Goal: Task Accomplishment & Management: Use online tool/utility

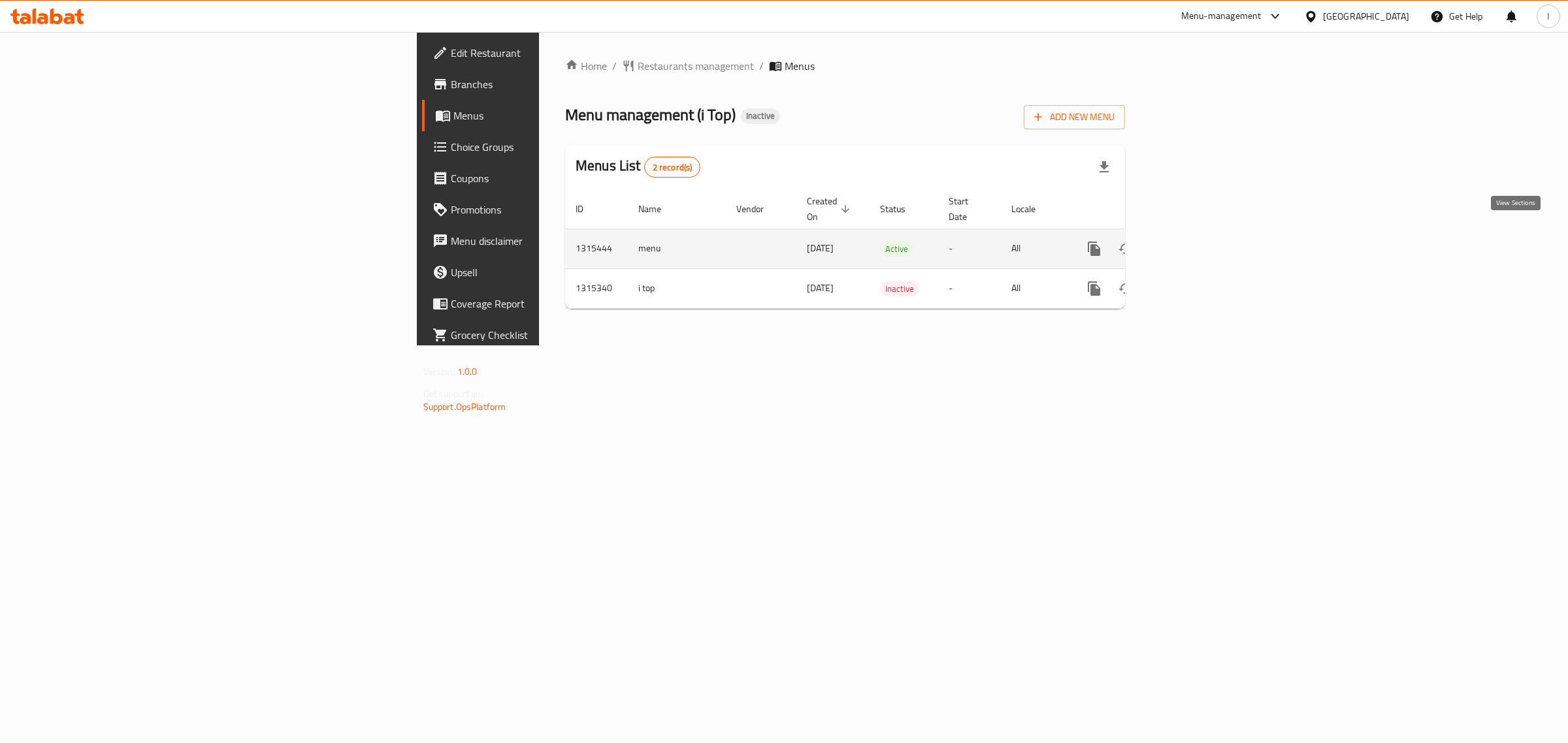
click at [1196, 241] on icon "enhanced table" at bounding box center [1188, 249] width 16 height 16
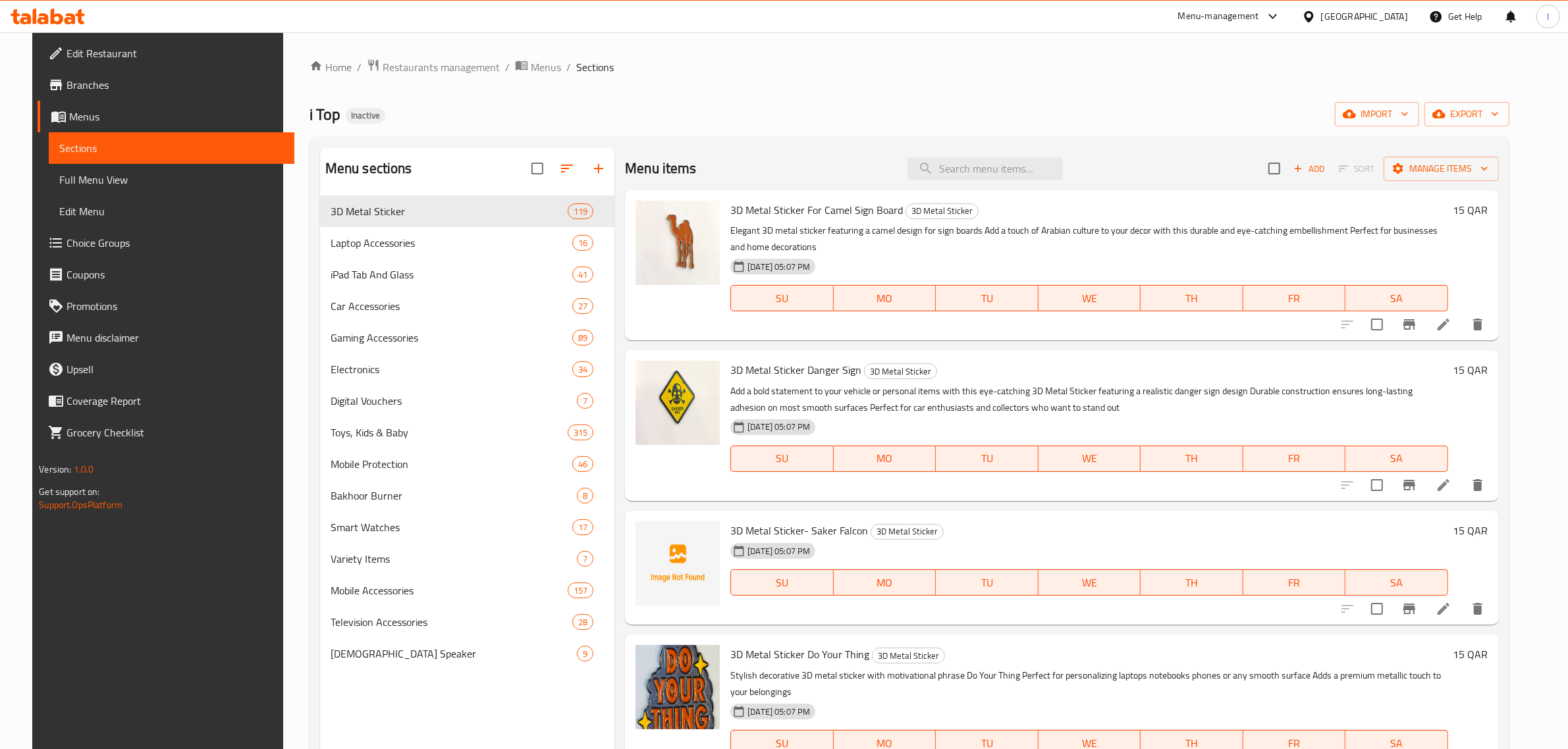
click at [752, 125] on div "i Top Inactive import export" at bounding box center [909, 114] width 1200 height 24
click at [73, 187] on span "Full Menu View" at bounding box center [171, 180] width 225 height 16
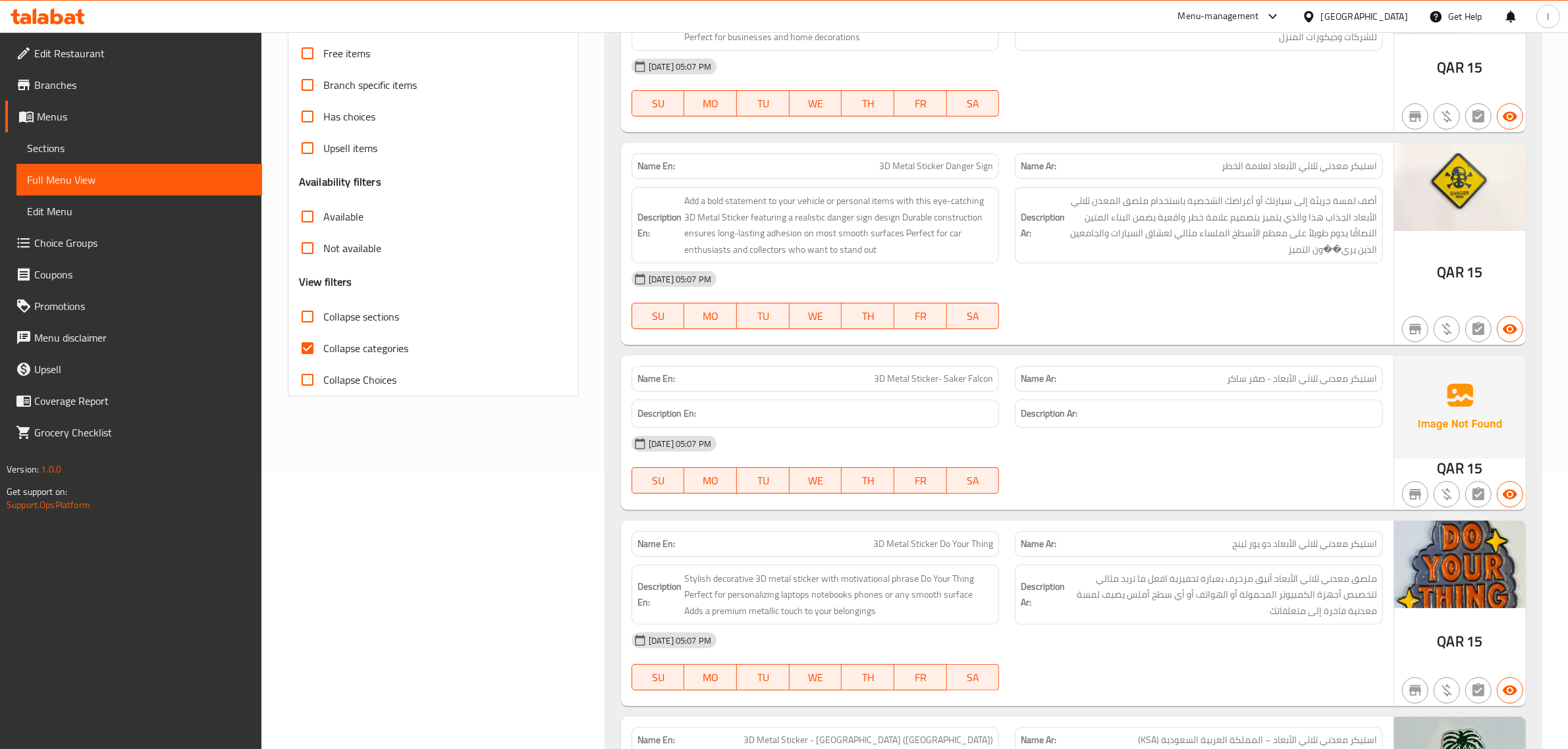
scroll to position [82, 0]
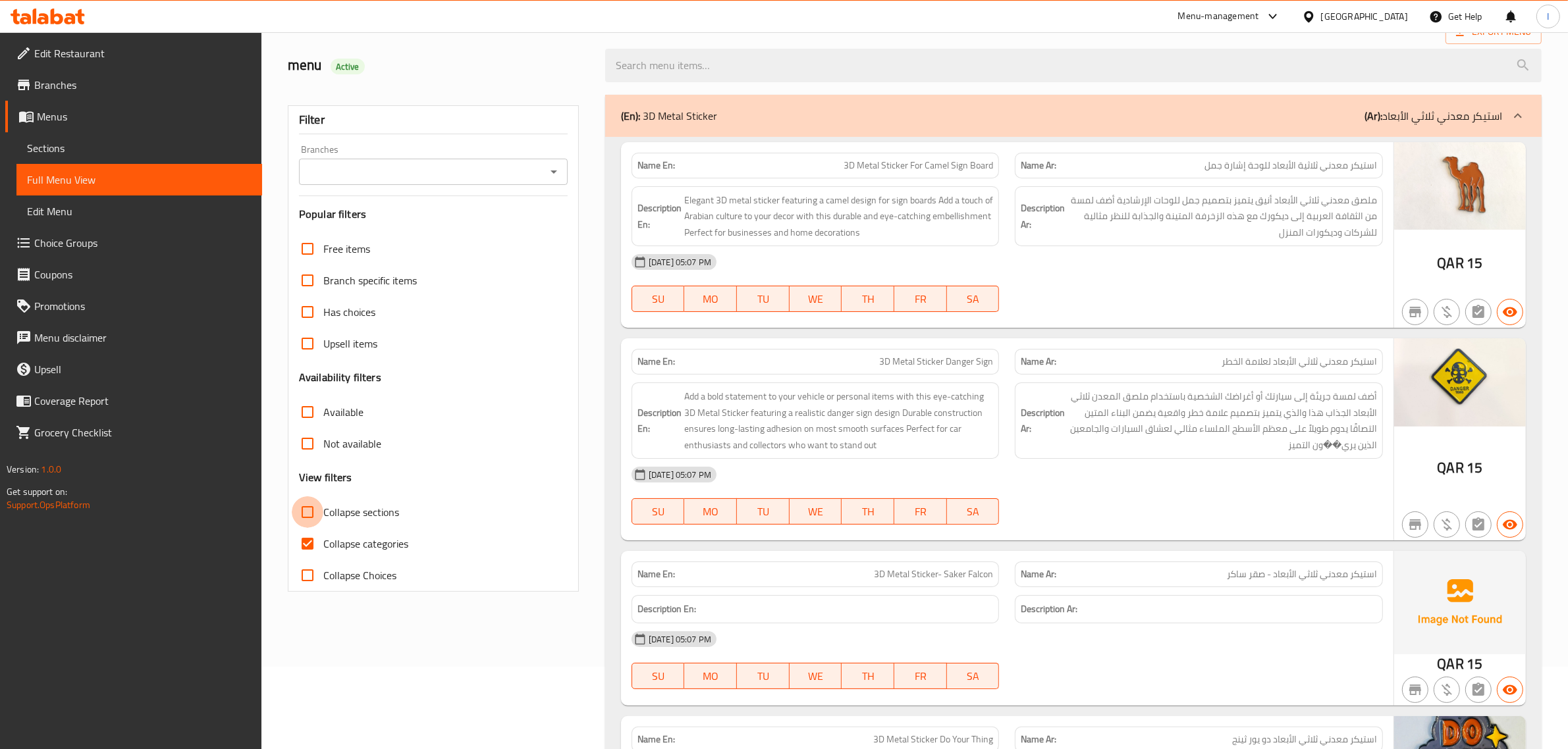
click at [307, 513] on input "Collapse sections" at bounding box center [307, 512] width 31 height 31
checkbox input "true"
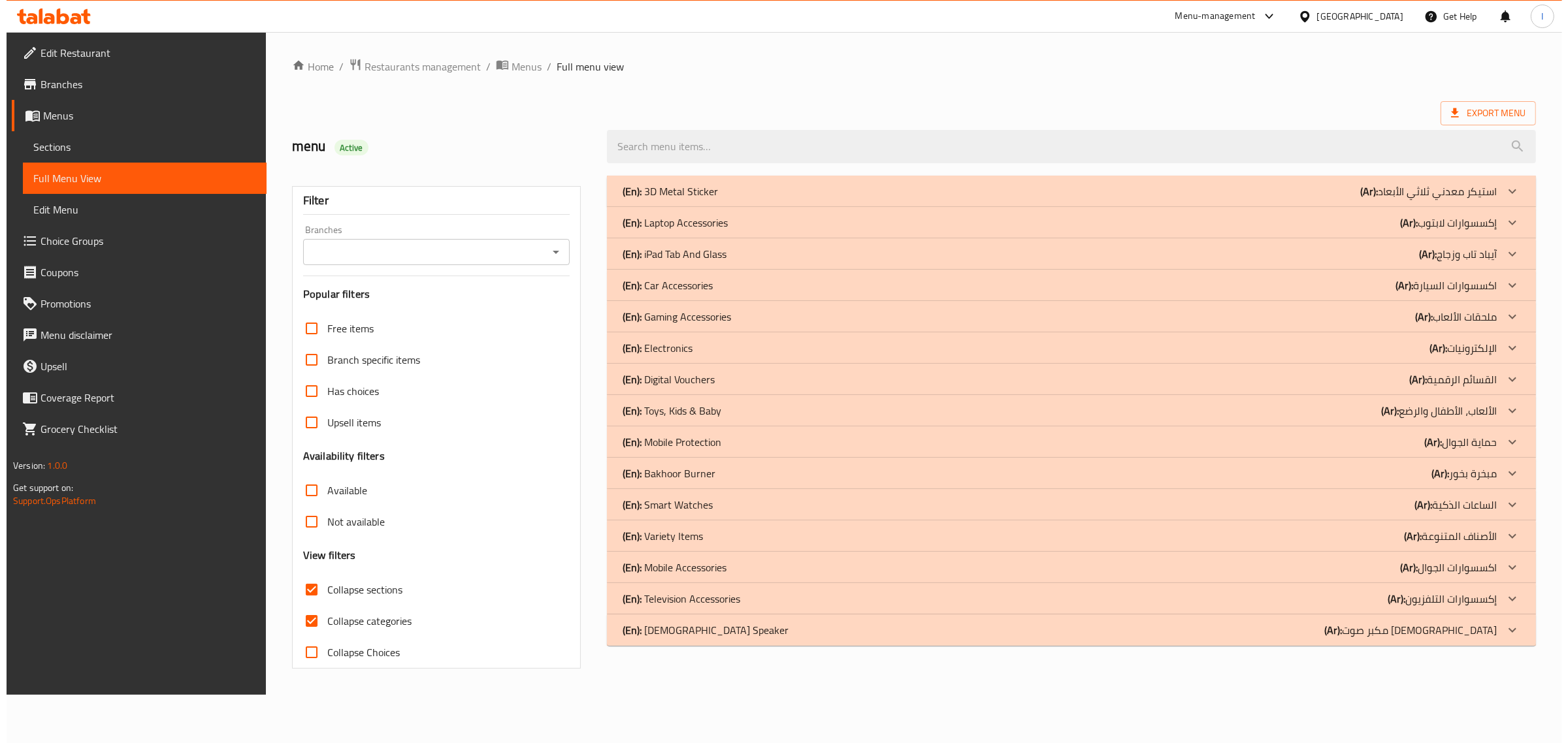
scroll to position [0, 0]
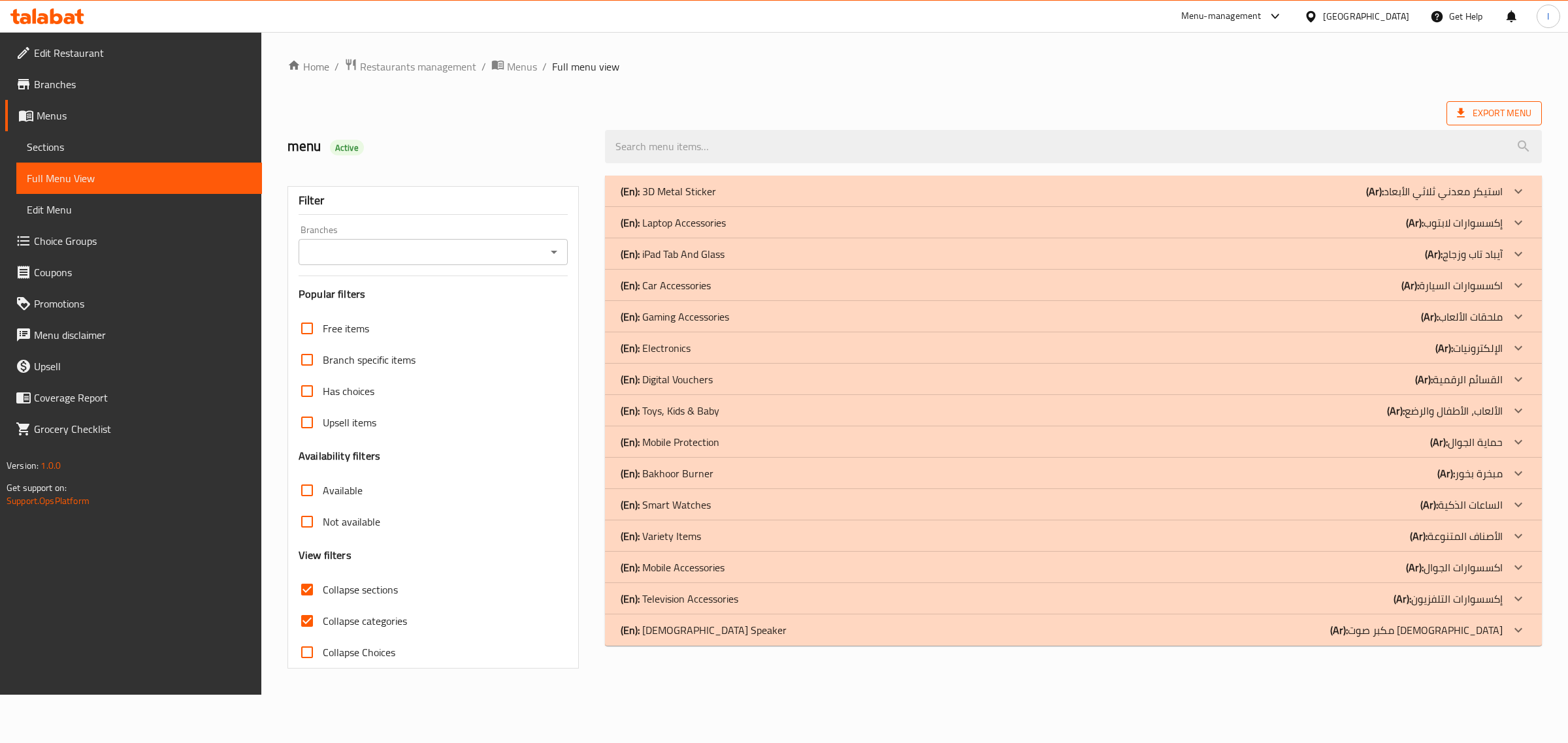
click at [1481, 119] on span "Export Menu" at bounding box center [1494, 113] width 74 height 16
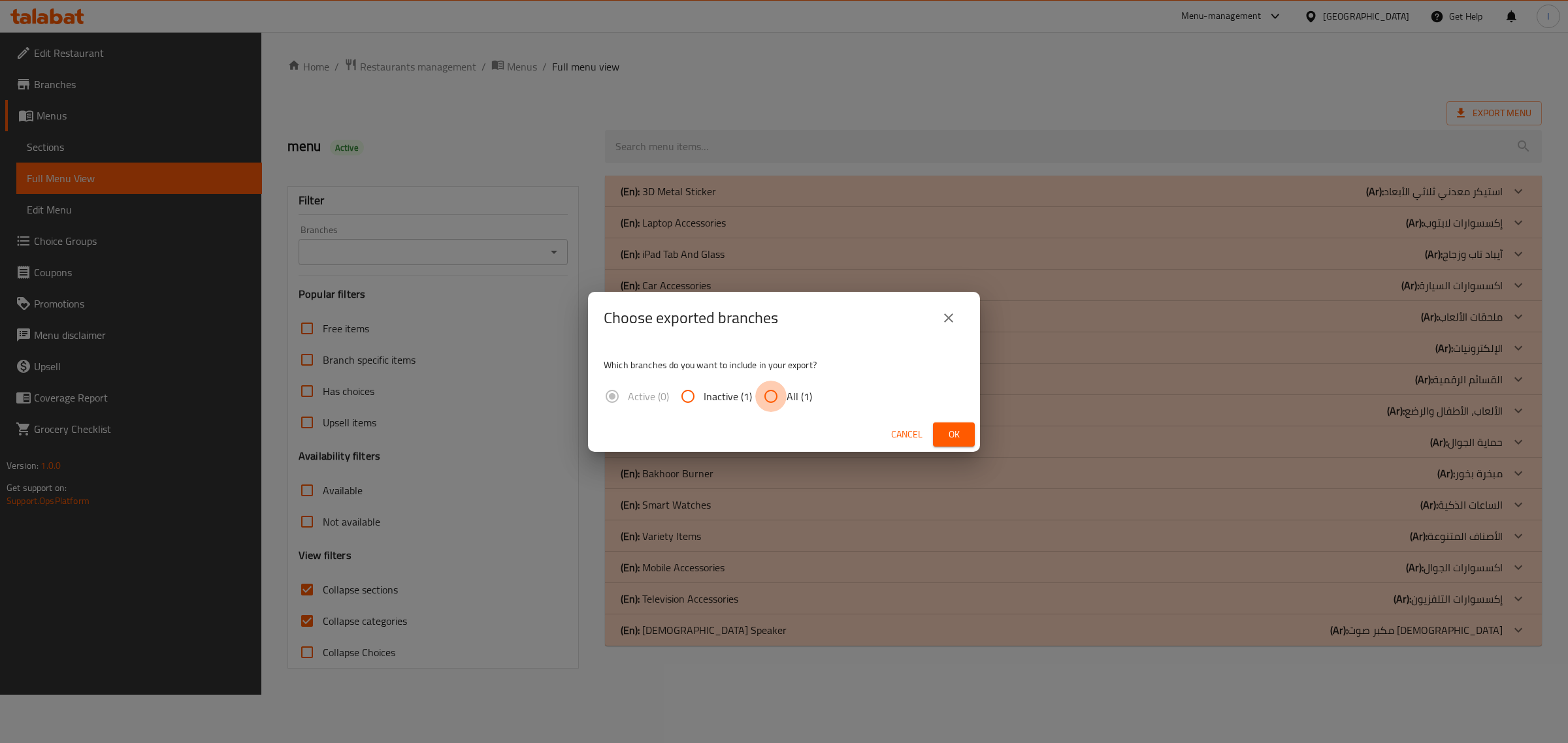
click at [784, 390] on input "All (1)" at bounding box center [771, 396] width 31 height 31
radio input "true"
click at [943, 429] on span "Ok" at bounding box center [954, 434] width 21 height 16
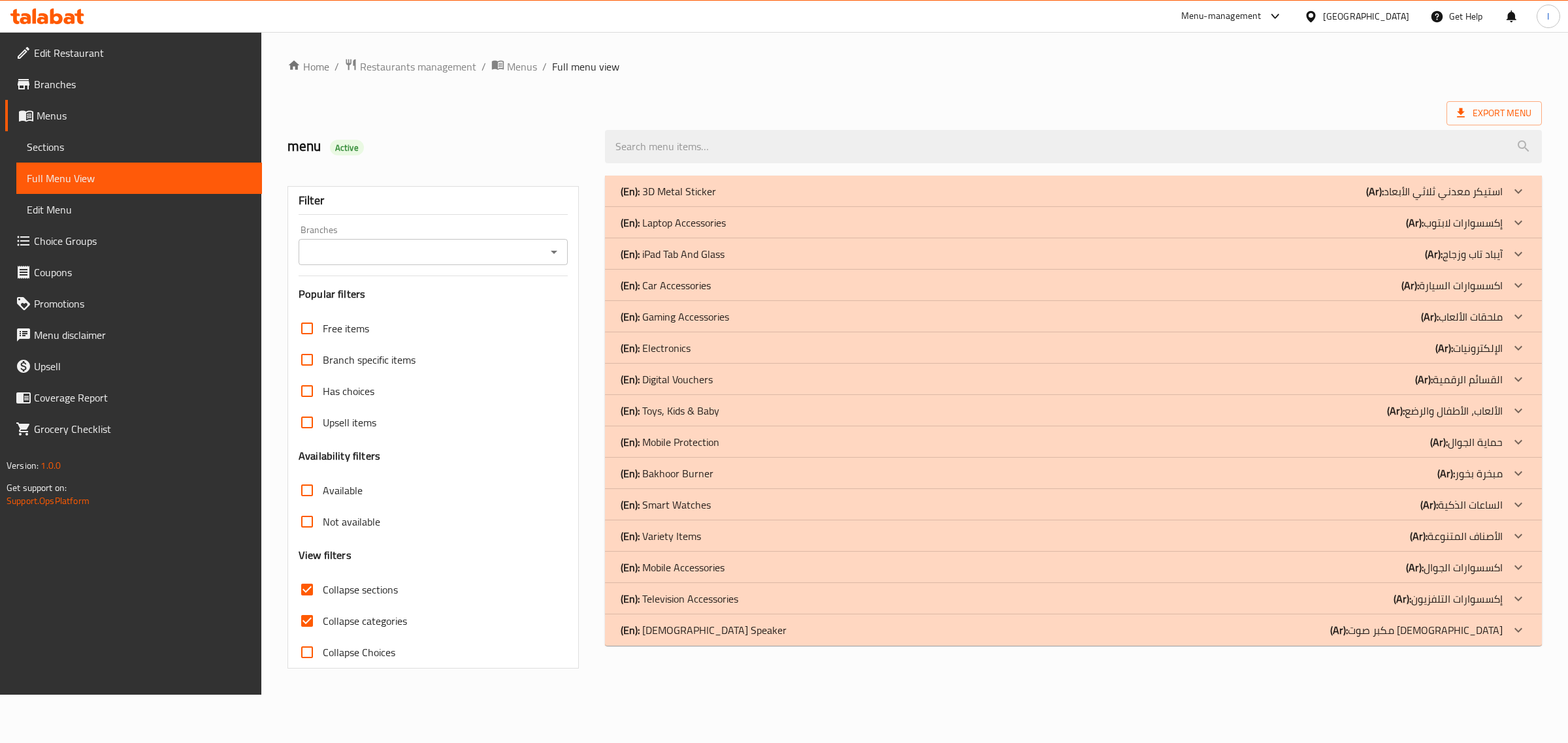
click at [733, 226] on div "(En): Laptop Accessories (Ar): إكسسوارات لابتوب" at bounding box center [1061, 223] width 882 height 16
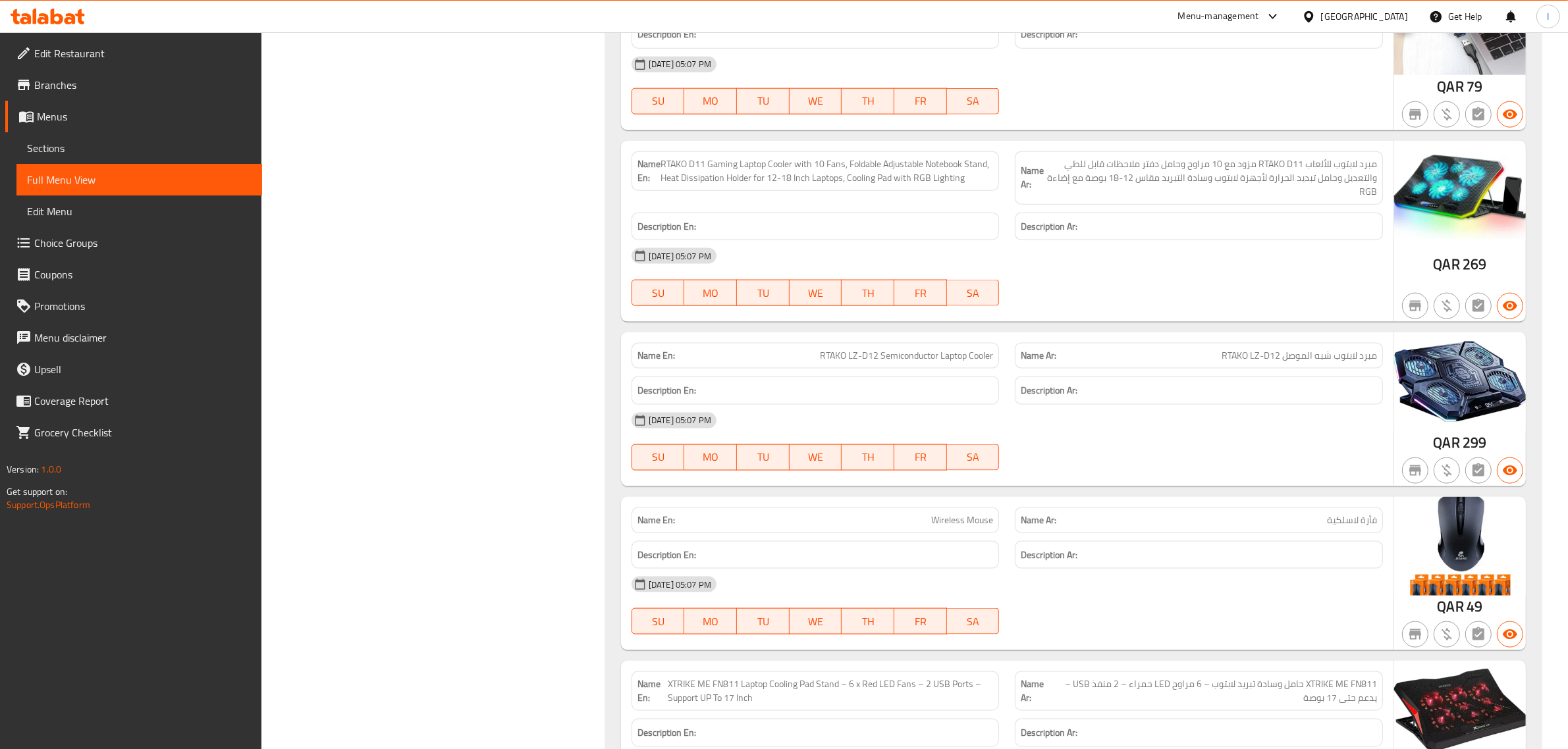
scroll to position [1958, 0]
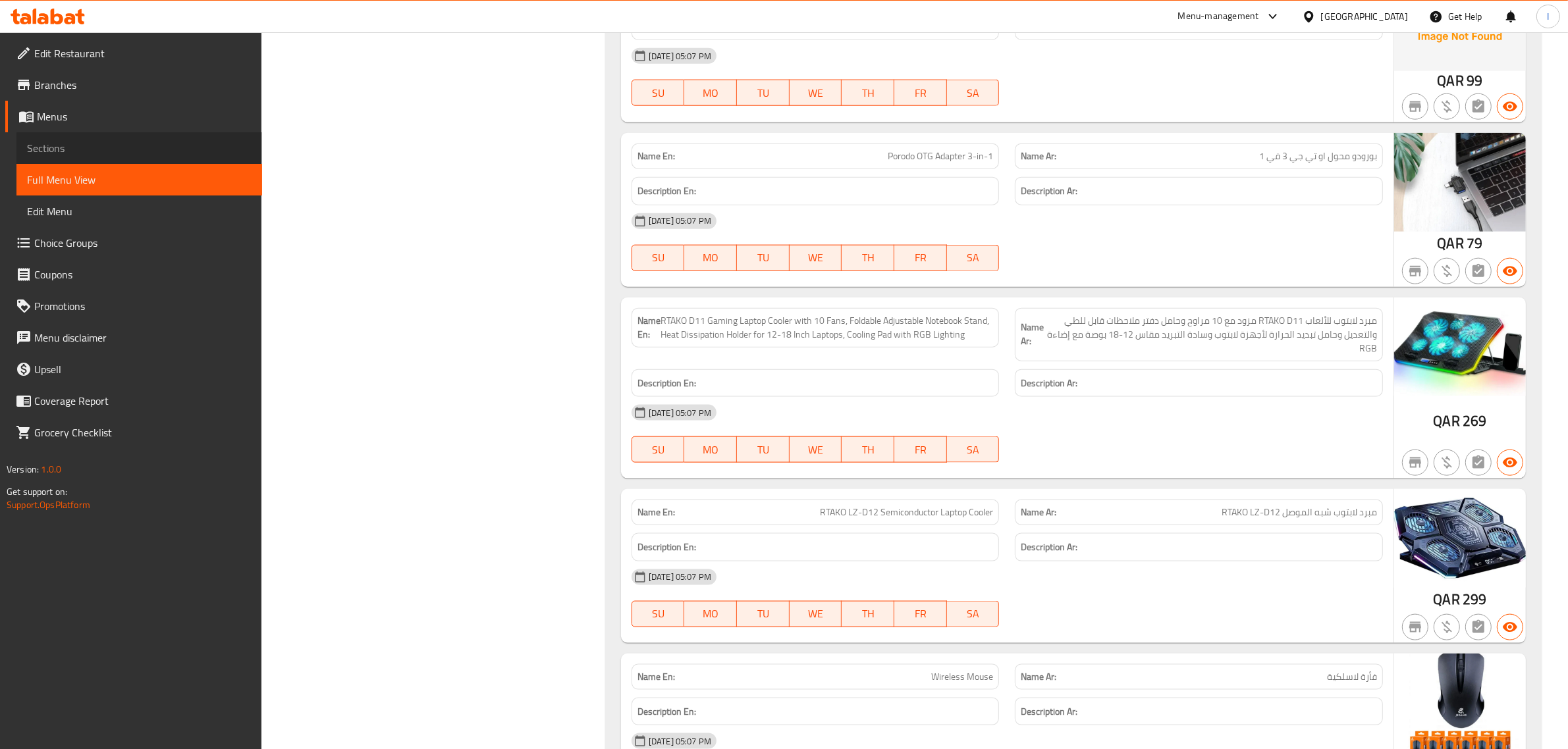
click at [64, 142] on span "Sections" at bounding box center [139, 148] width 225 height 16
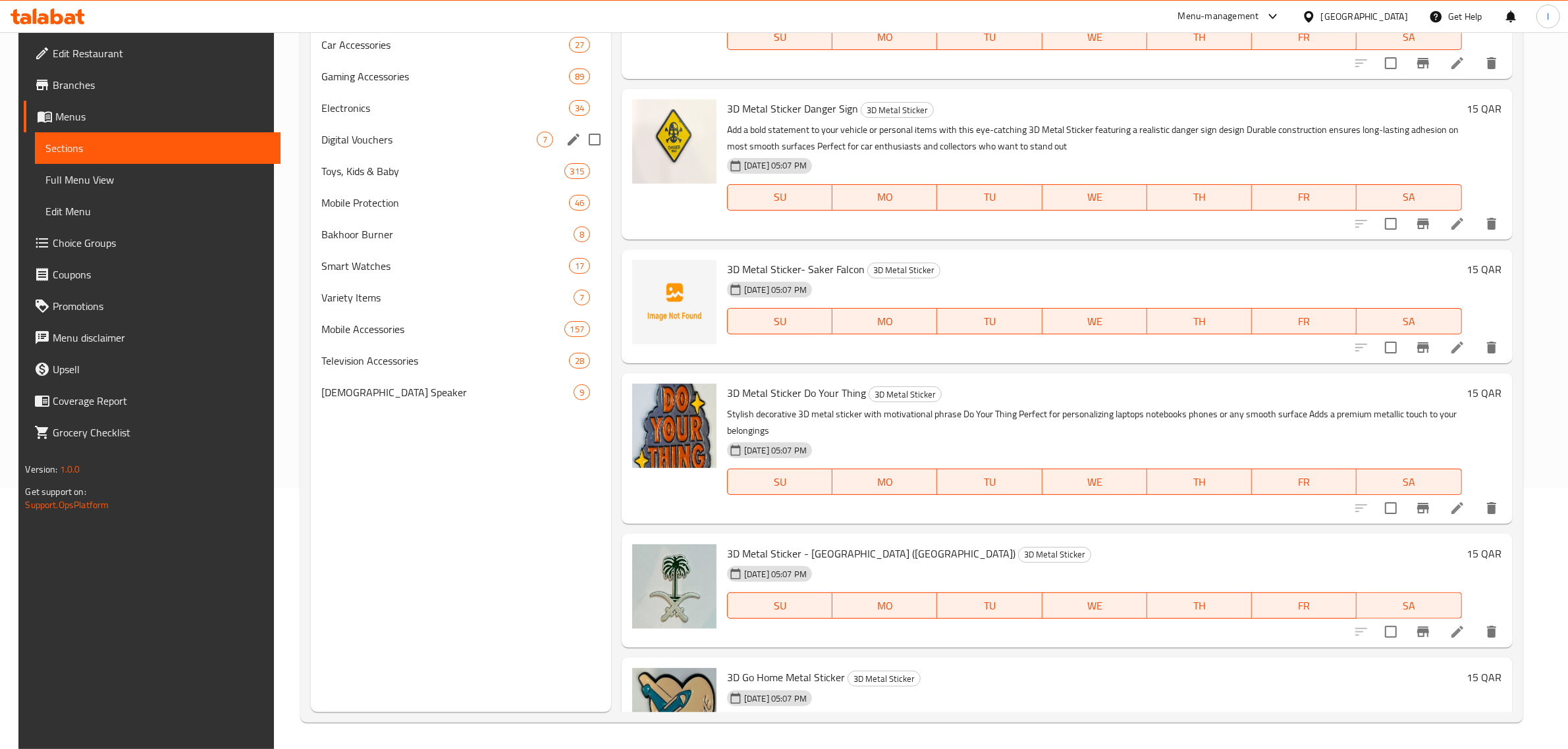
scroll to position [185, 0]
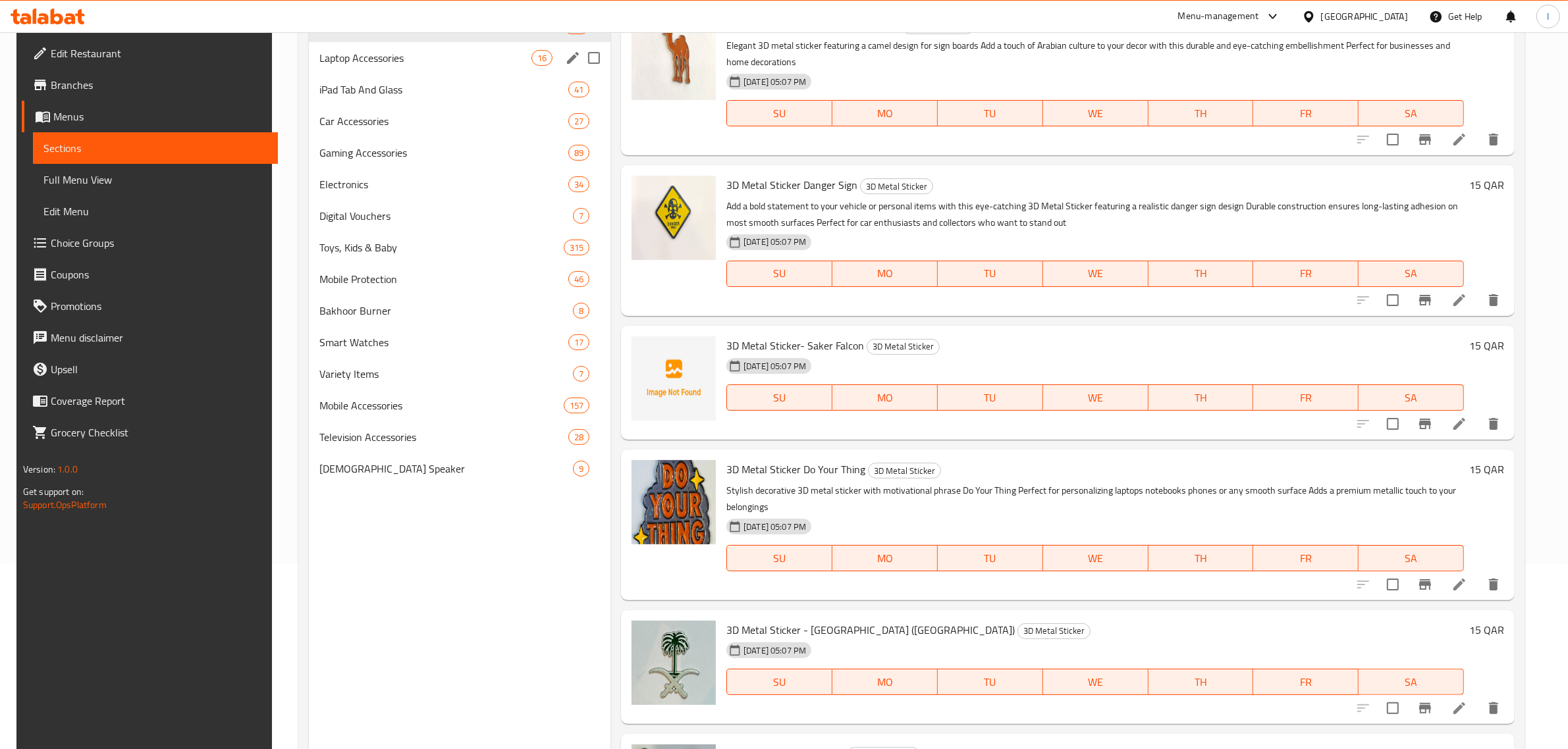
click at [357, 59] on span "Laptop Accessories" at bounding box center [425, 58] width 211 height 16
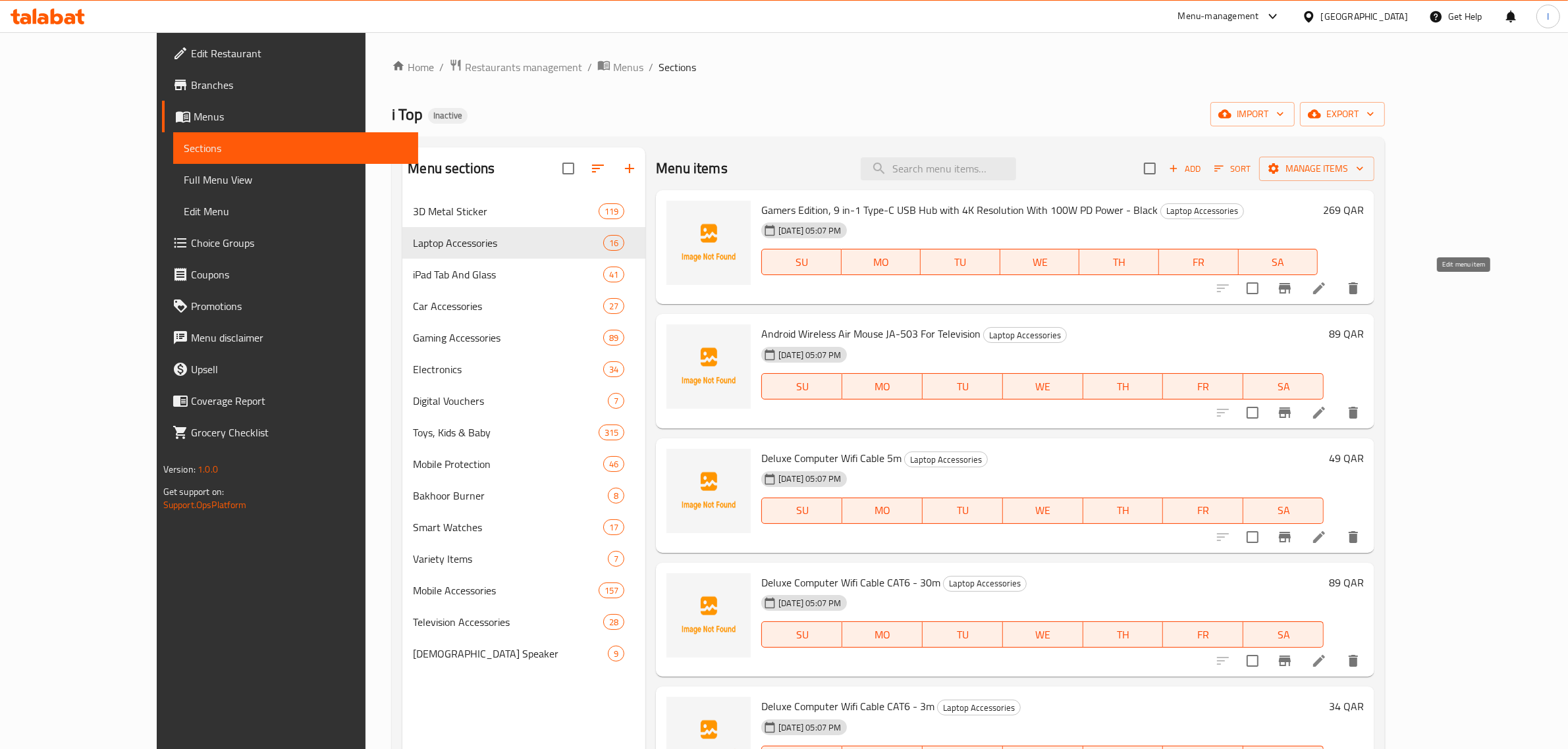
click at [1327, 286] on icon at bounding box center [1319, 288] width 16 height 16
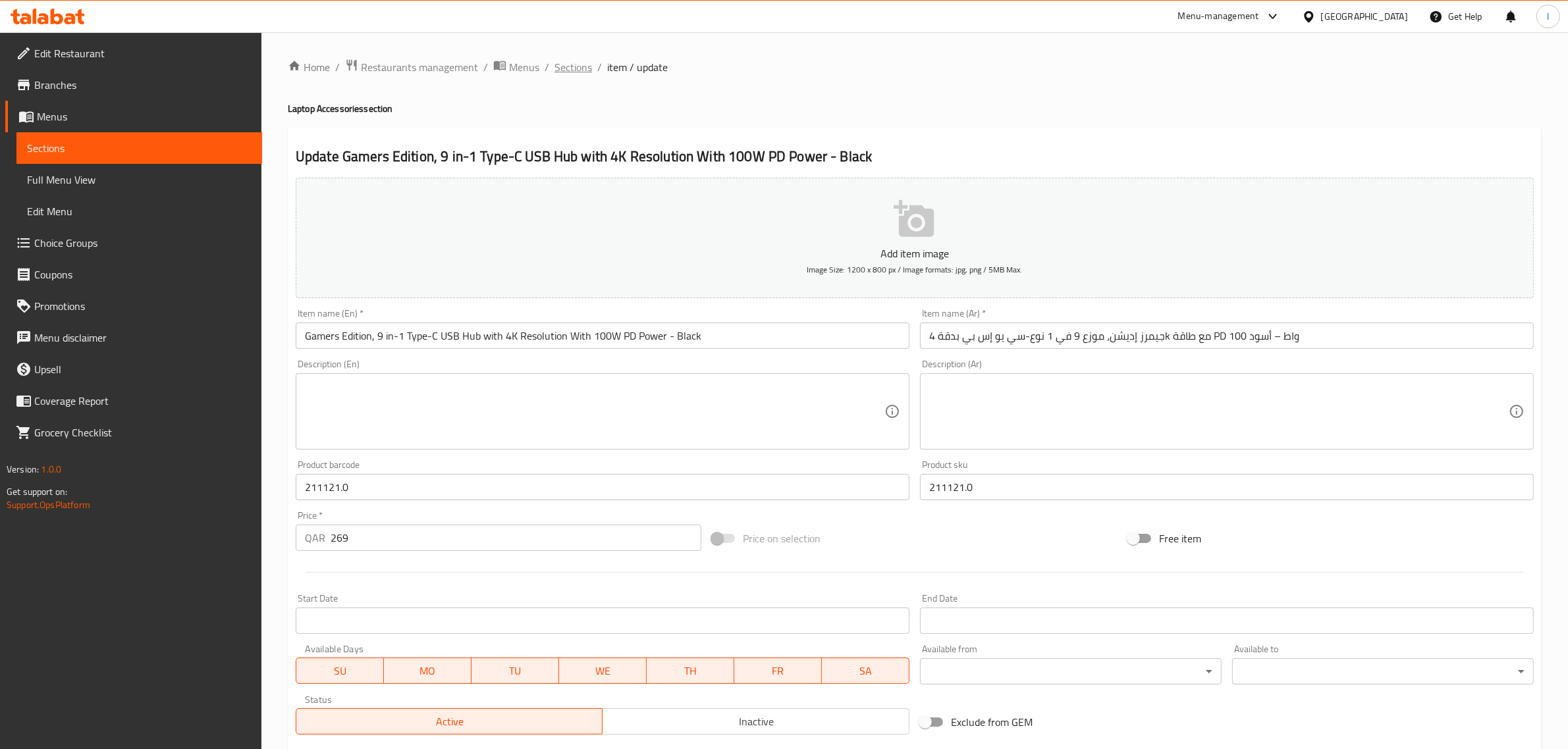
click at [581, 63] on span "Sections" at bounding box center [573, 67] width 38 height 16
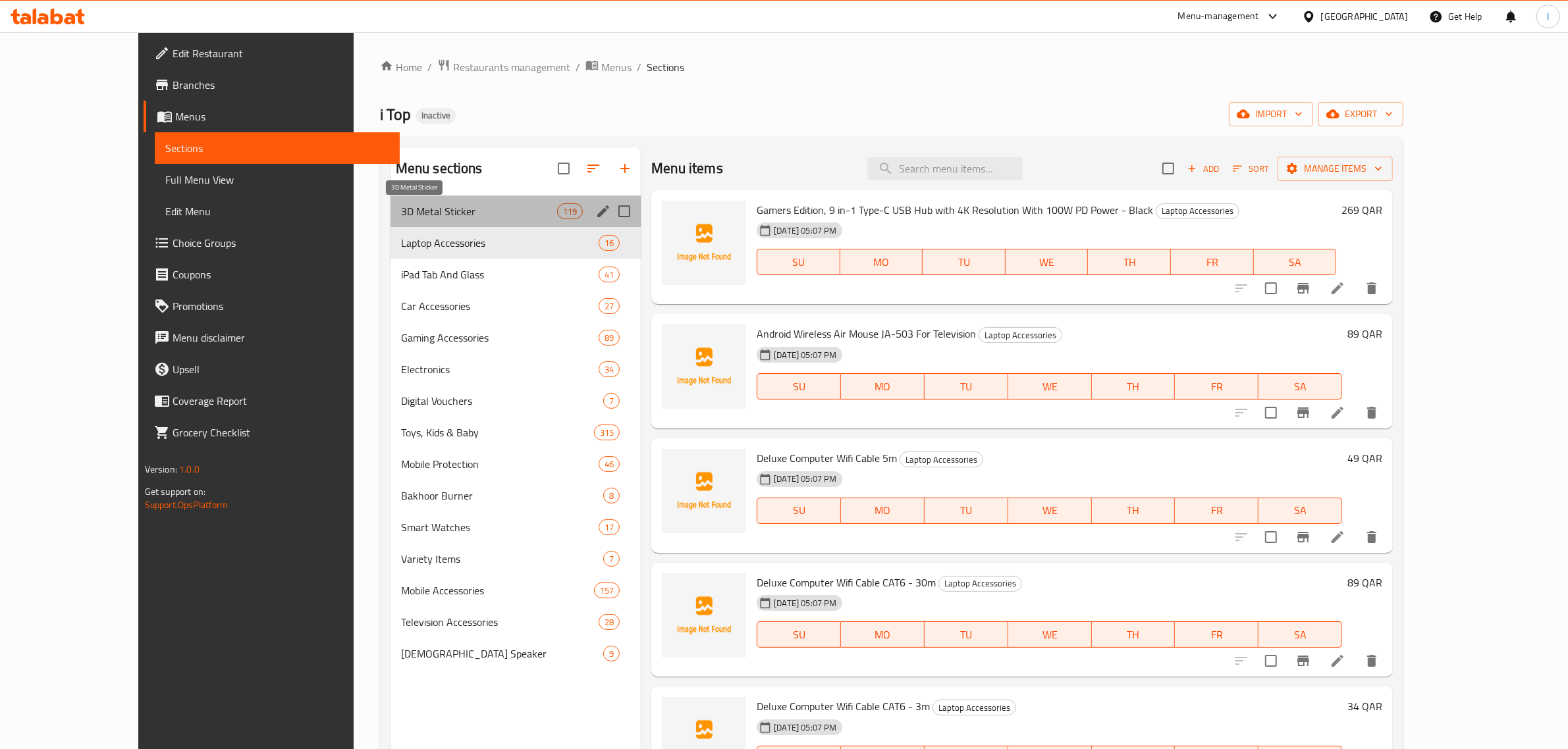
click at [403, 205] on span "3D Metal Sticker" at bounding box center [478, 211] width 156 height 16
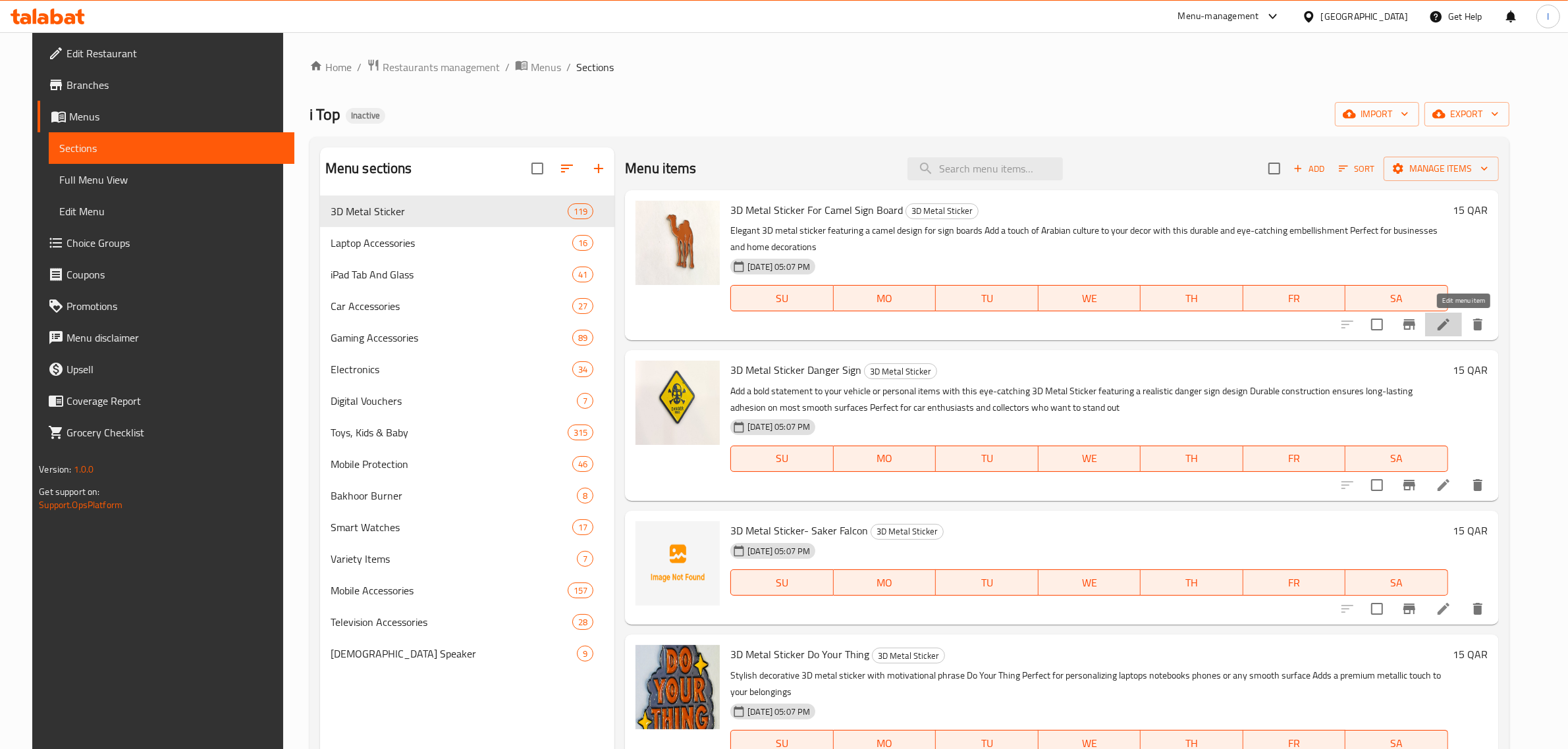
click at [1452, 326] on icon at bounding box center [1444, 324] width 16 height 16
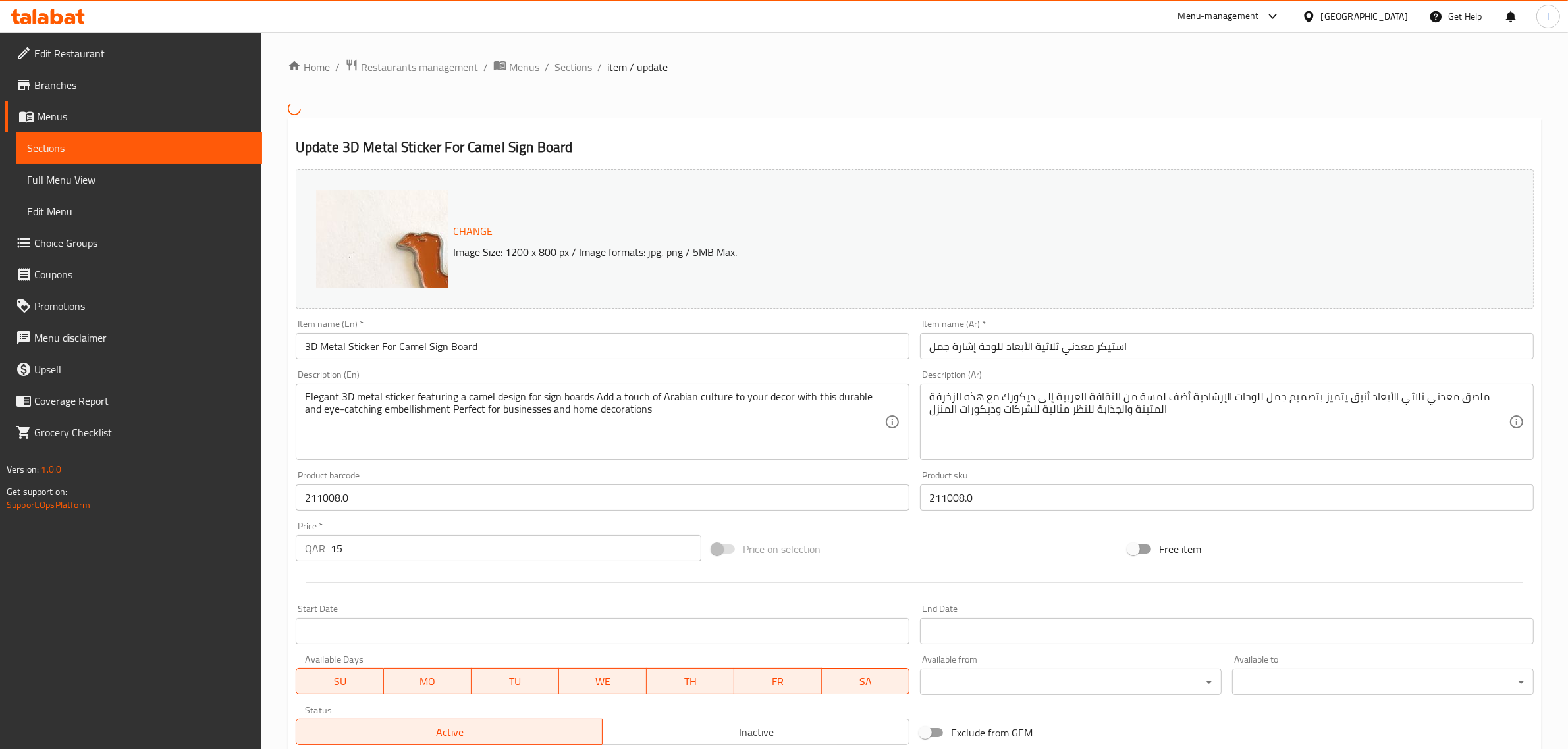
click at [578, 71] on span "Sections" at bounding box center [573, 67] width 38 height 16
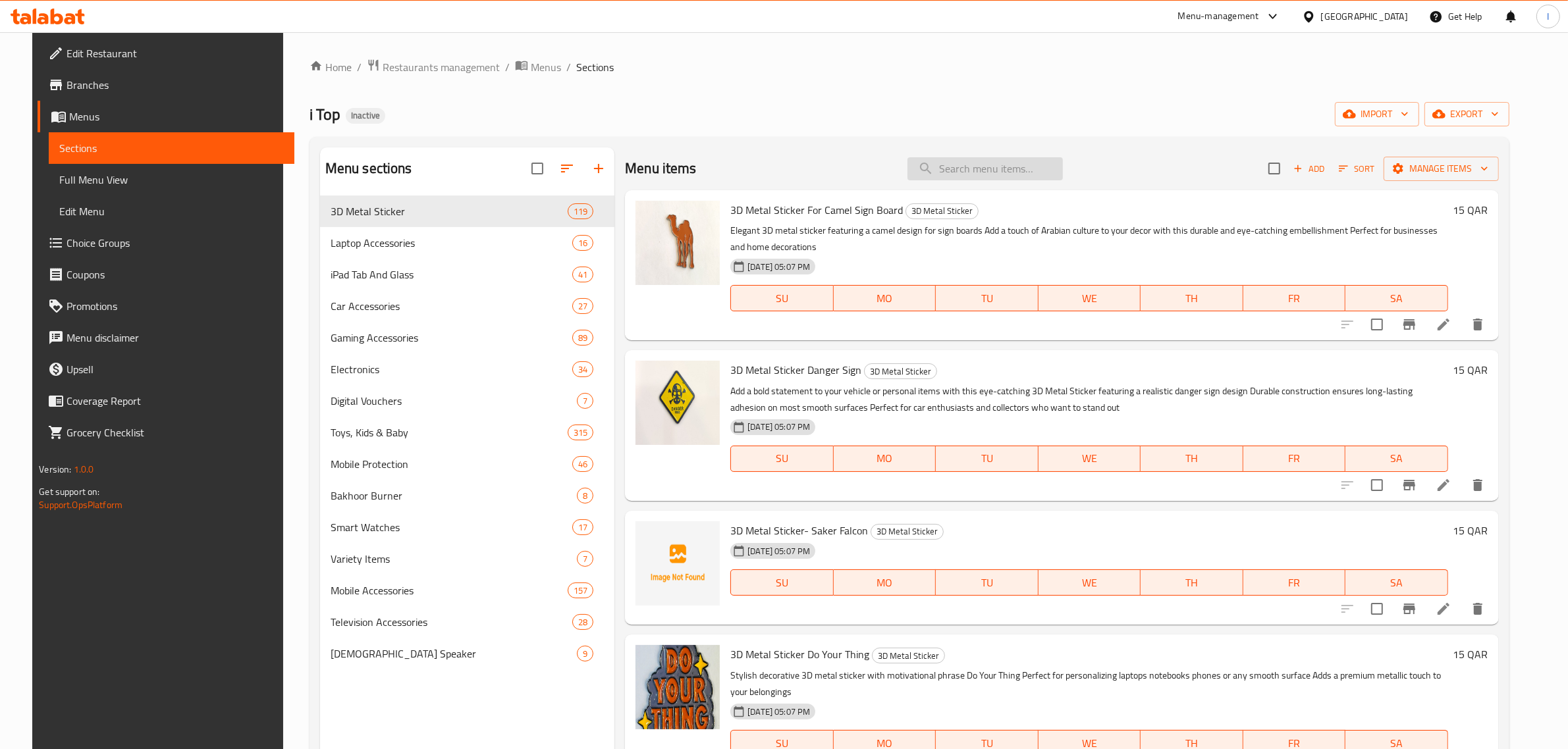
click at [996, 165] on input "search" at bounding box center [985, 169] width 155 height 23
paste input "KAKUSIGA New Products 7-in-1 Multi-function Adapter 7-port Expansion Easy to Co…"
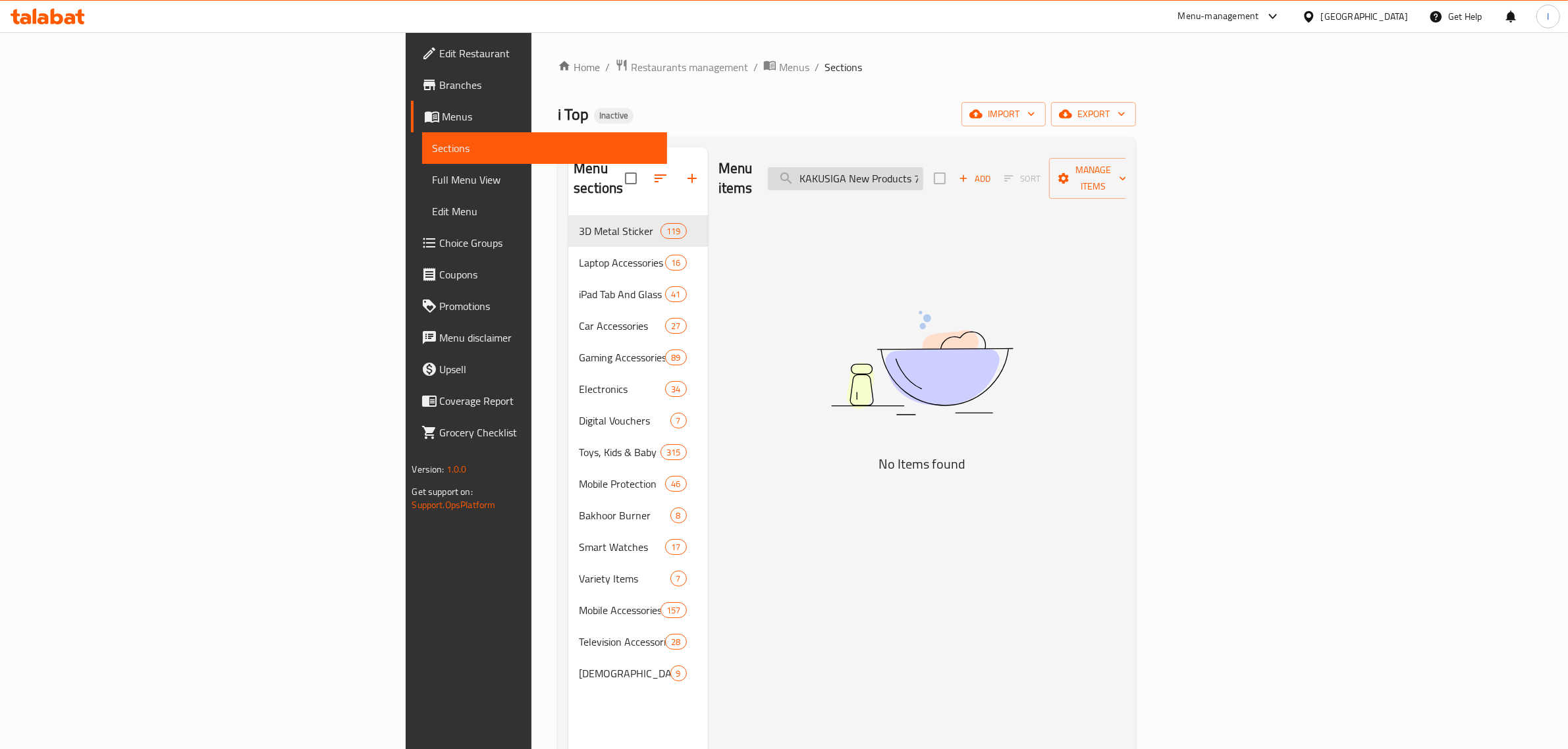
click at [923, 167] on input "KAKUSIGA New Products 7-in-1 Multi-function Adapter 7-port Expansion Easy to Co…" at bounding box center [846, 179] width 155 height 23
paste input "search"
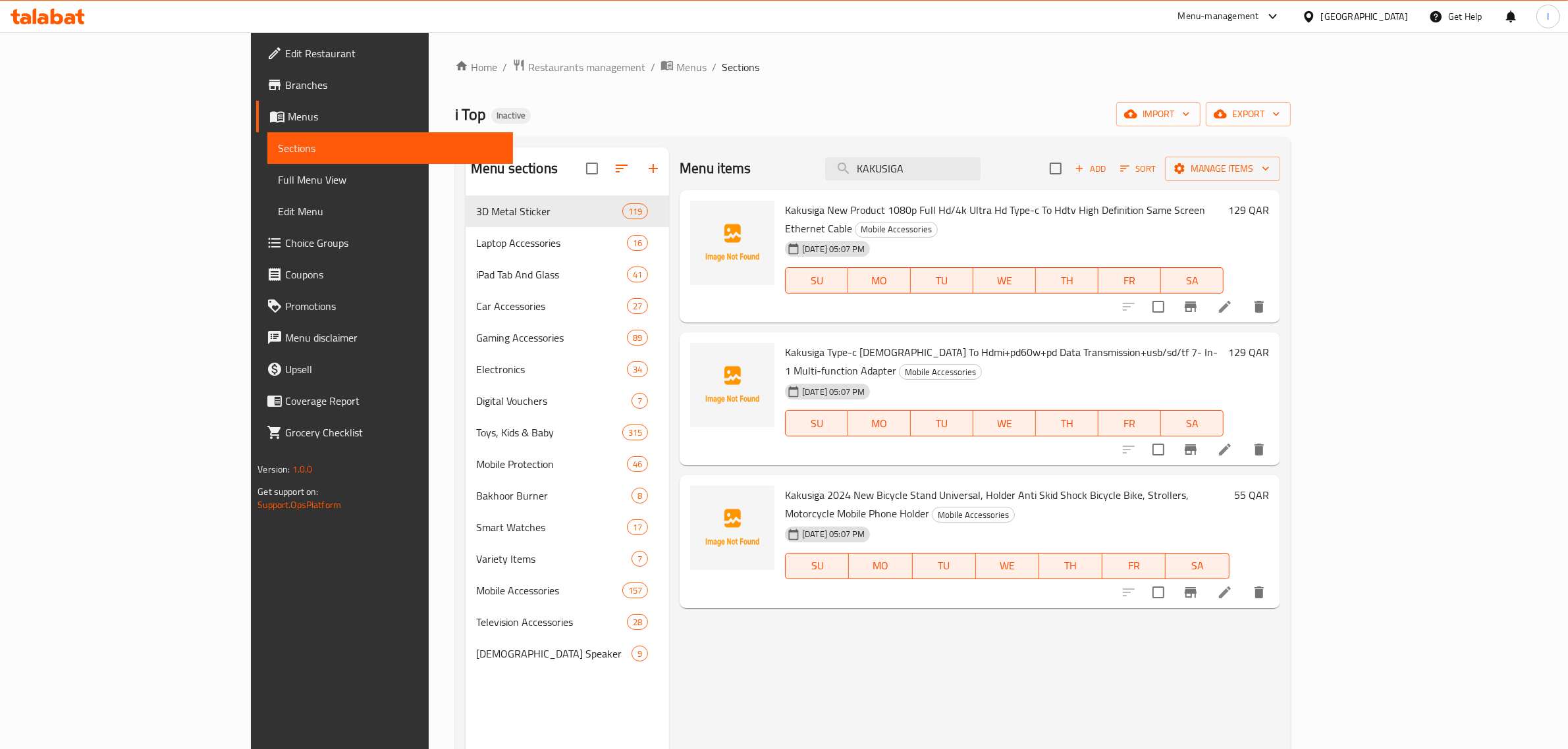
type input "KAKUSIGA"
click at [1233, 442] on icon at bounding box center [1225, 450] width 16 height 16
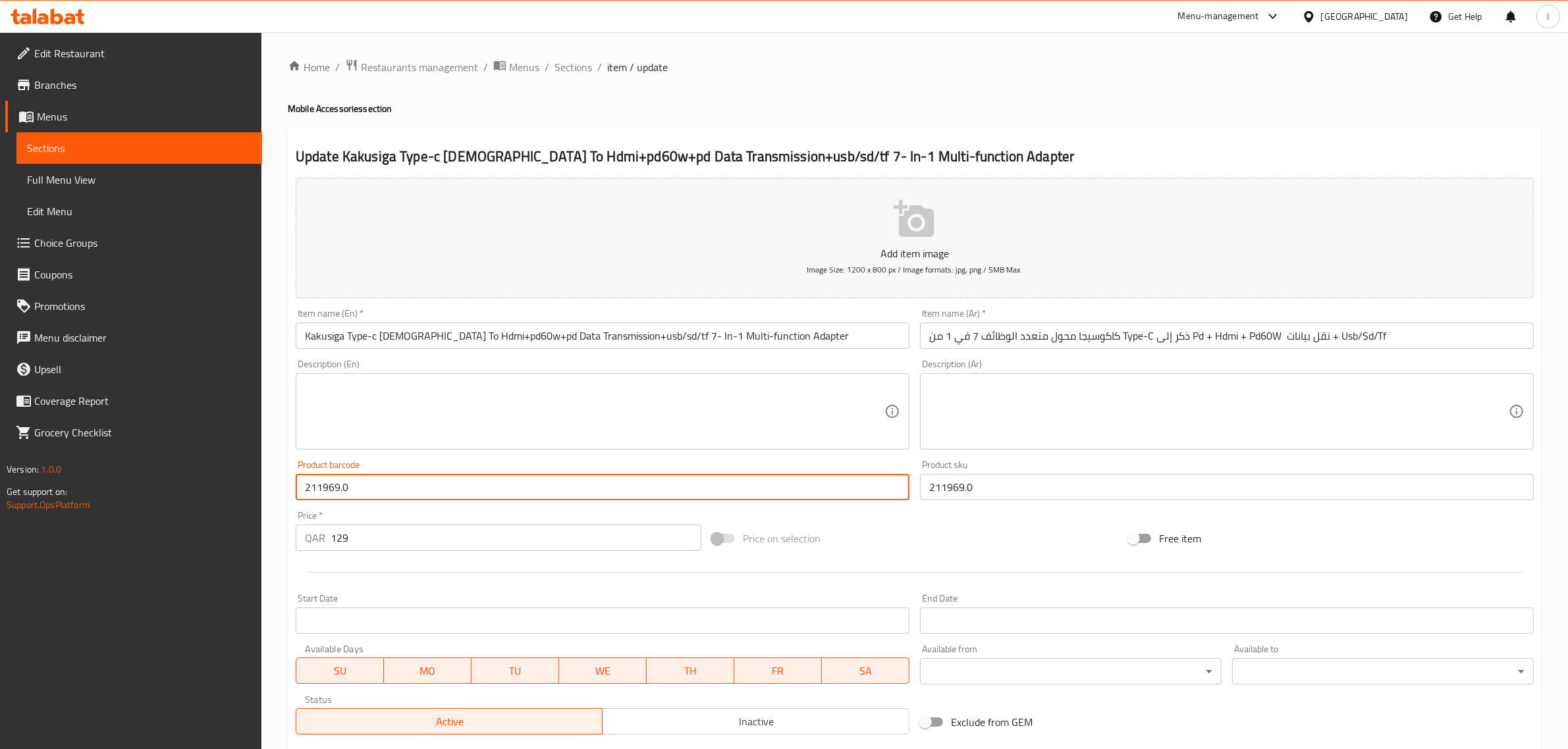
drag, startPoint x: 339, startPoint y: 489, endPoint x: 277, endPoint y: 482, distance: 62.4
click at [277, 482] on div "Home / Restaurants management / Menus / Sections / item / update Mobile Accesso…" at bounding box center [915, 481] width 1306 height 898
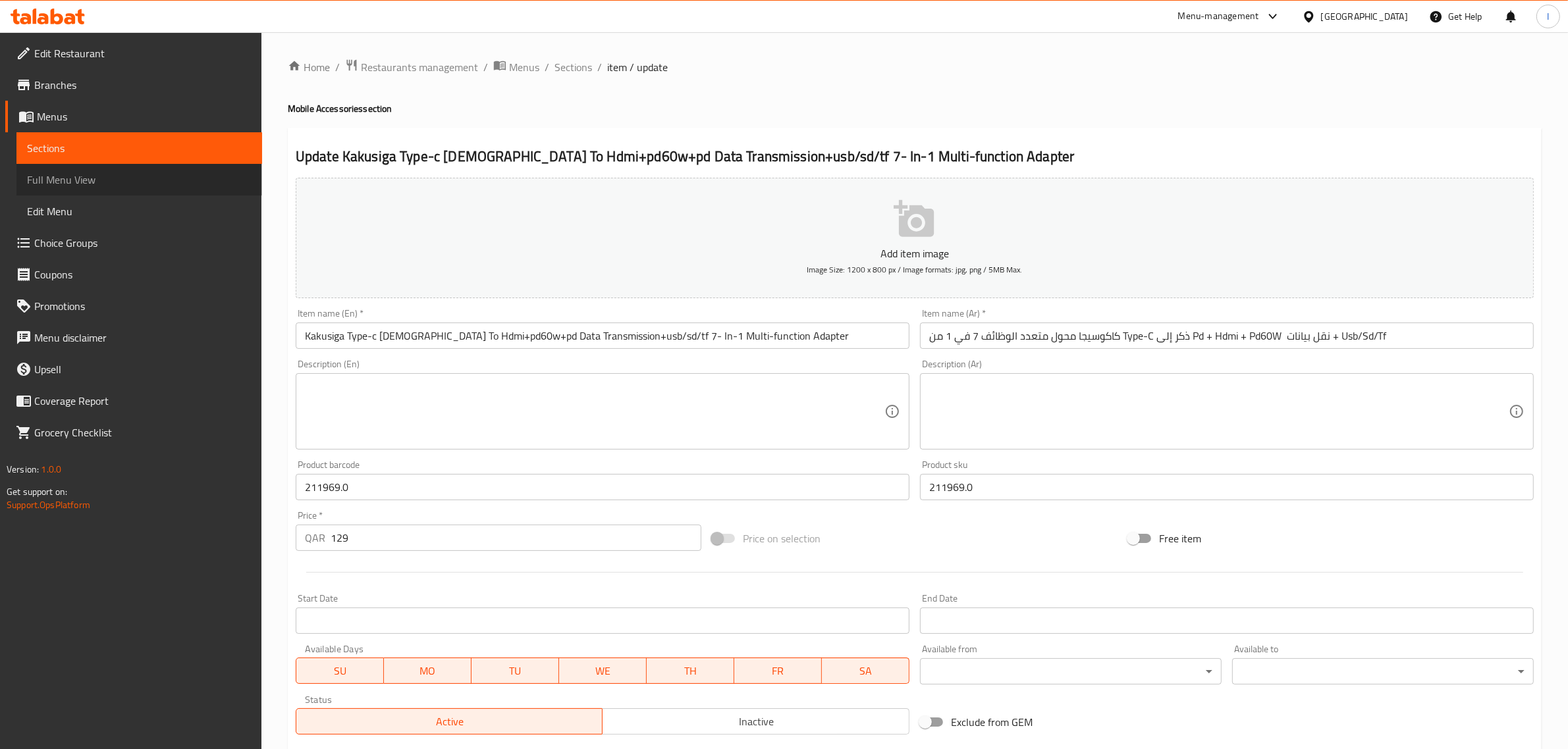
click at [87, 178] on span "Full Menu View" at bounding box center [139, 180] width 225 height 16
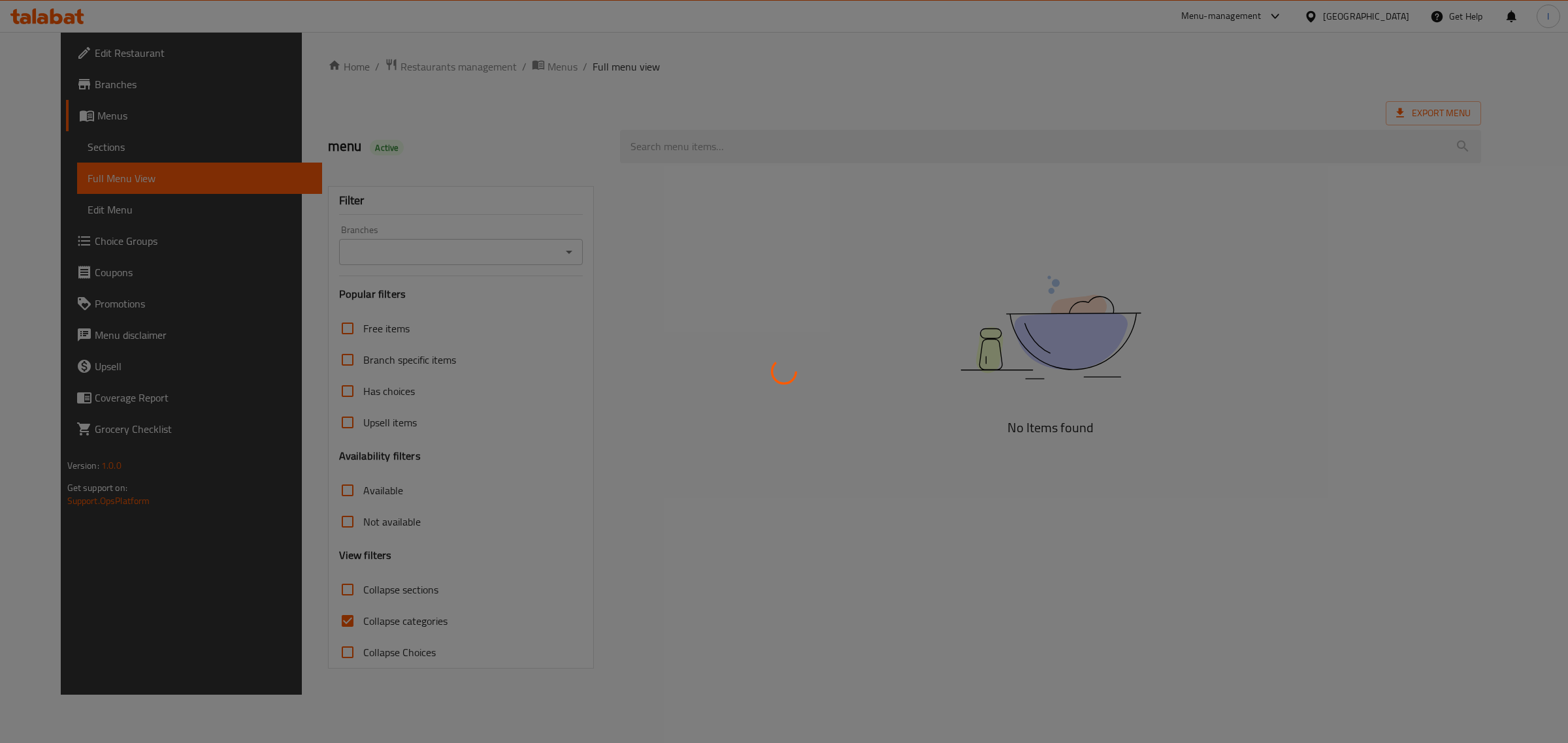
click at [66, 144] on div at bounding box center [784, 371] width 1568 height 743
click at [51, 148] on div at bounding box center [784, 371] width 1568 height 743
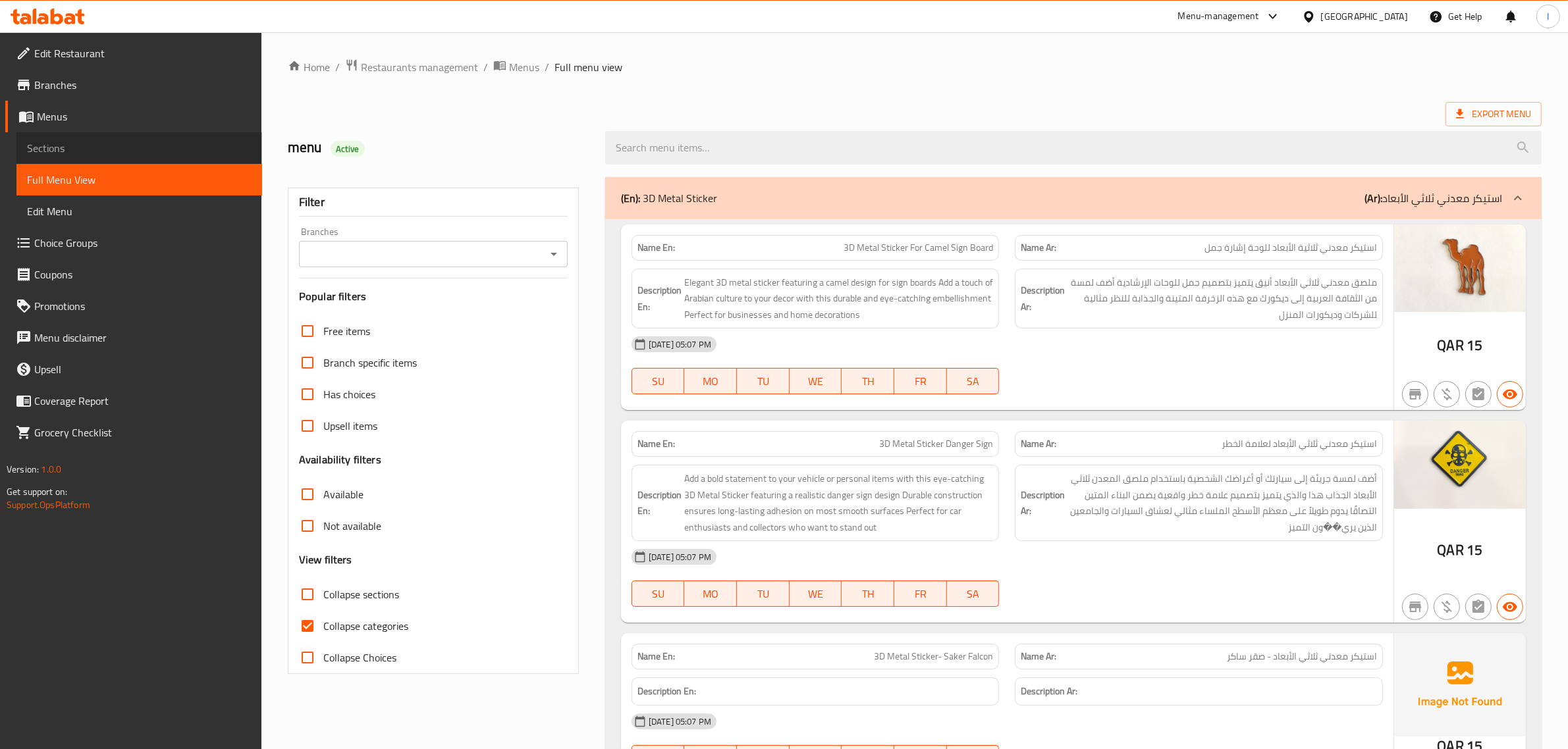
click at [64, 143] on span "Sections" at bounding box center [139, 148] width 225 height 16
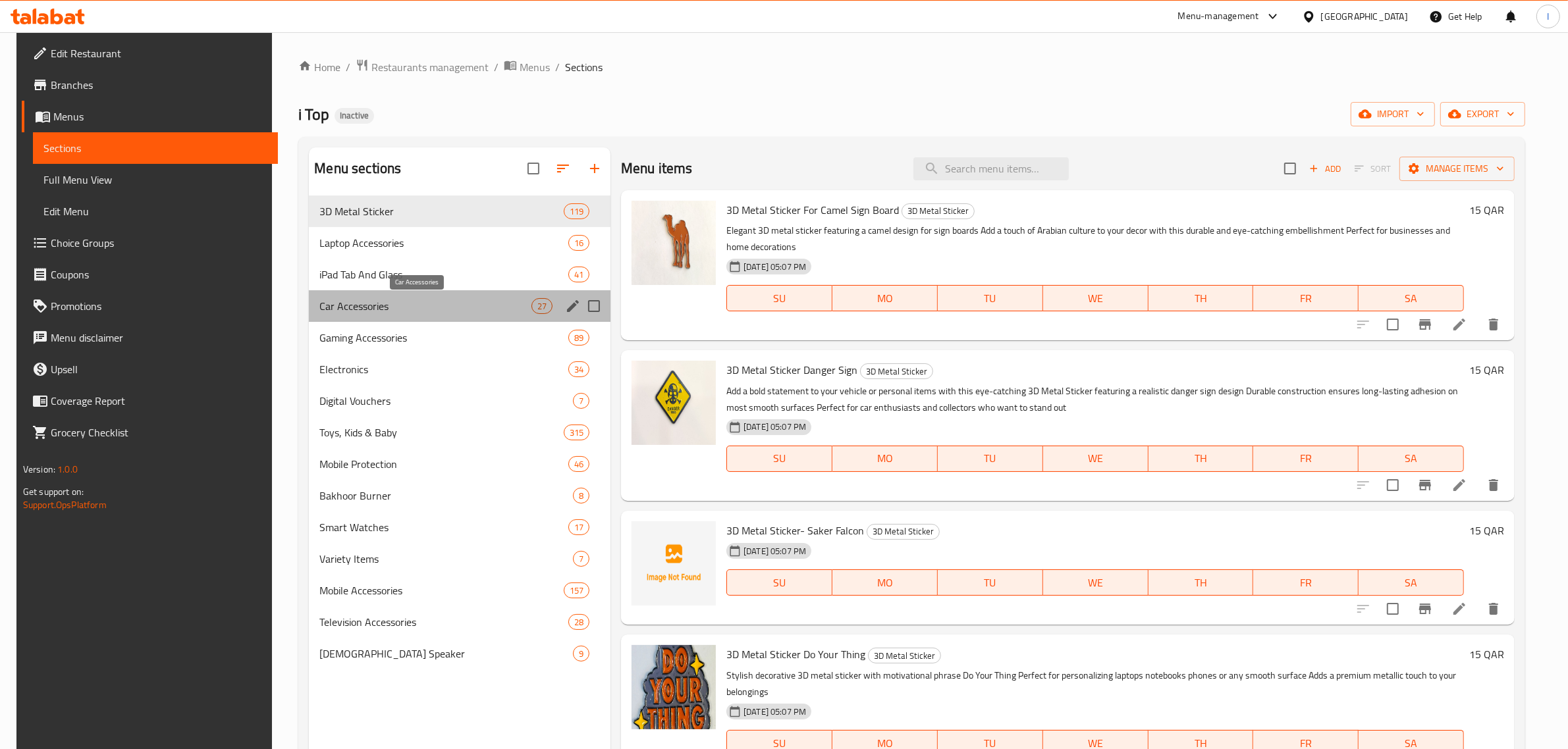
click at [362, 300] on span "Car Accessories" at bounding box center [425, 306] width 211 height 16
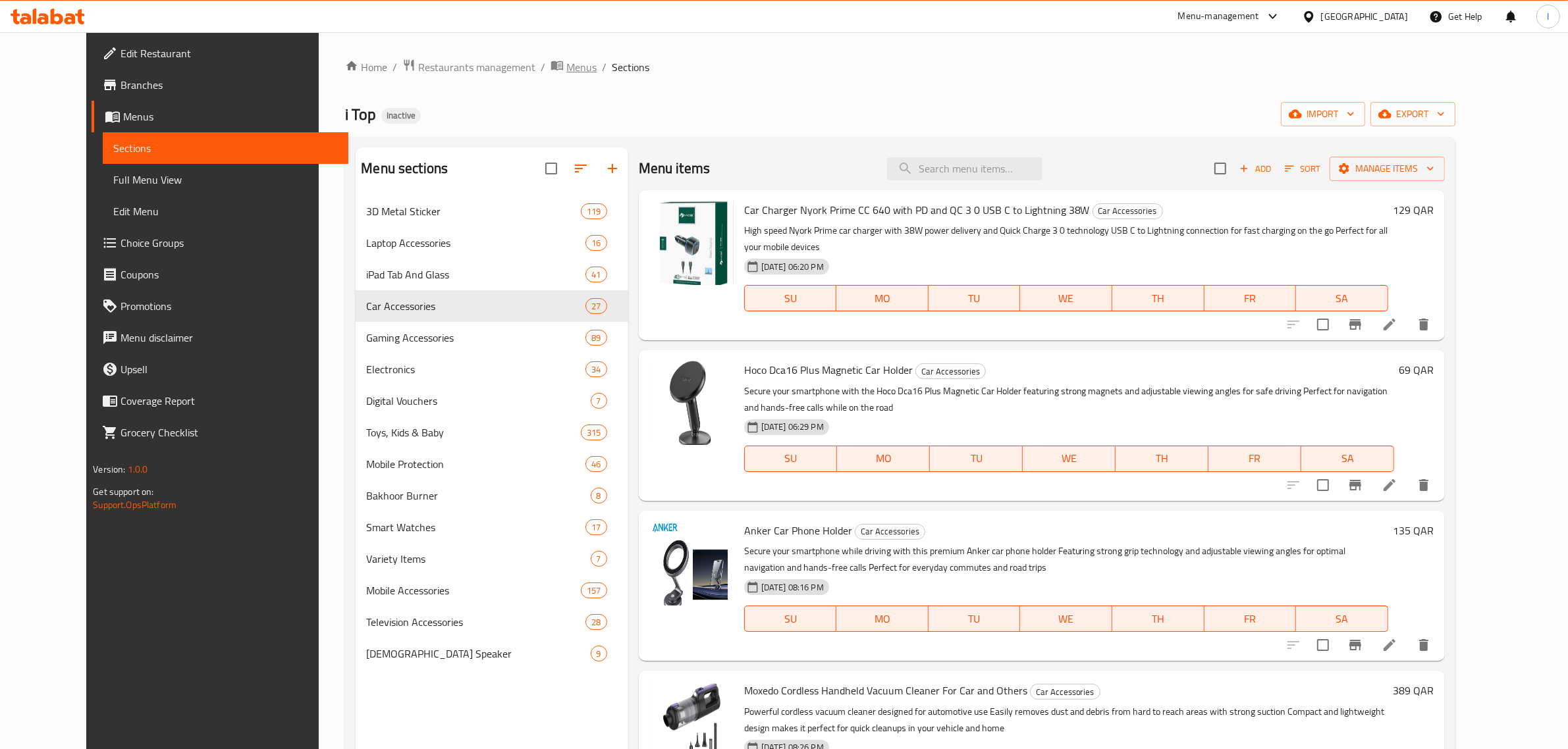
click at [566, 66] on span "Menus" at bounding box center [581, 67] width 30 height 16
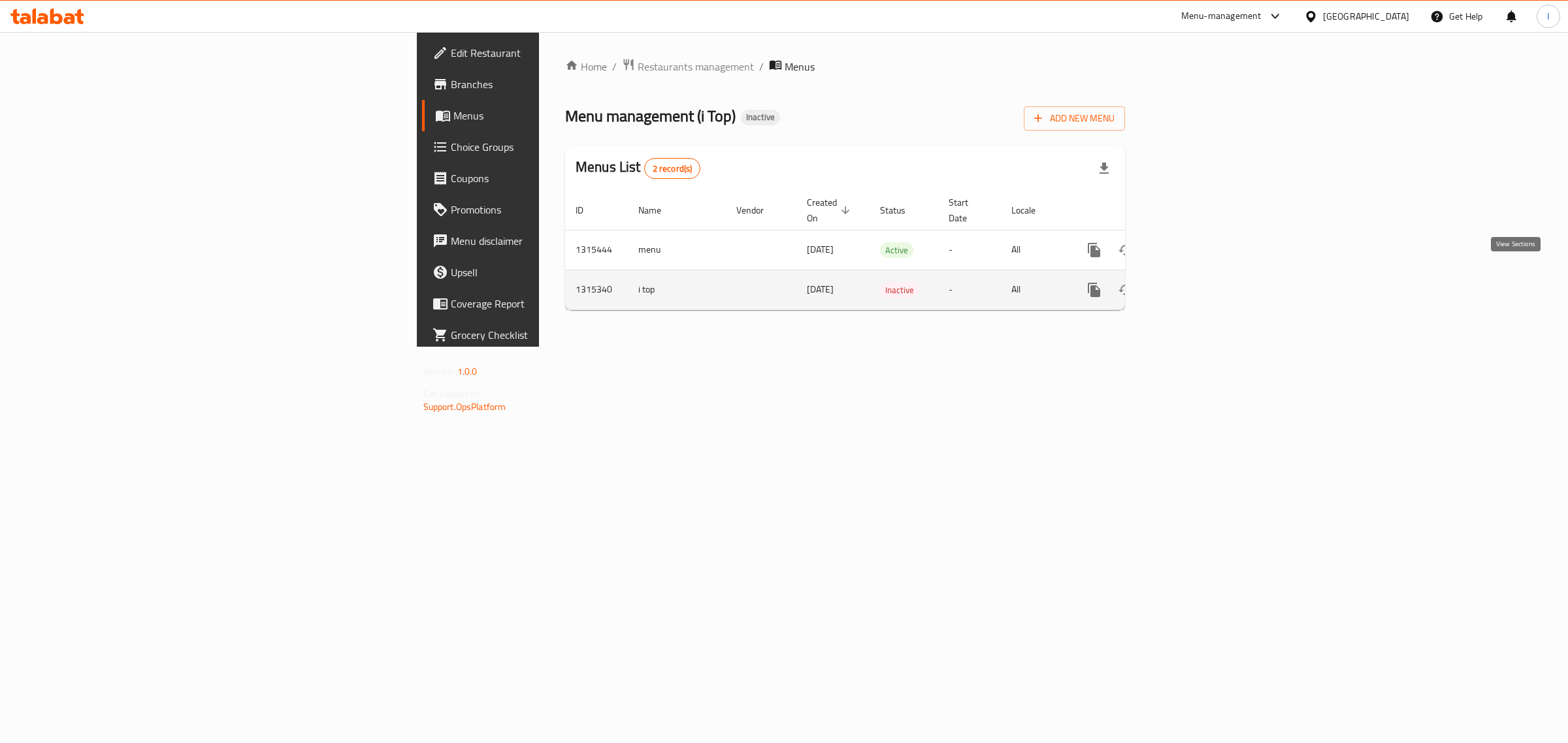
click at [1196, 282] on icon "enhanced table" at bounding box center [1188, 290] width 16 height 16
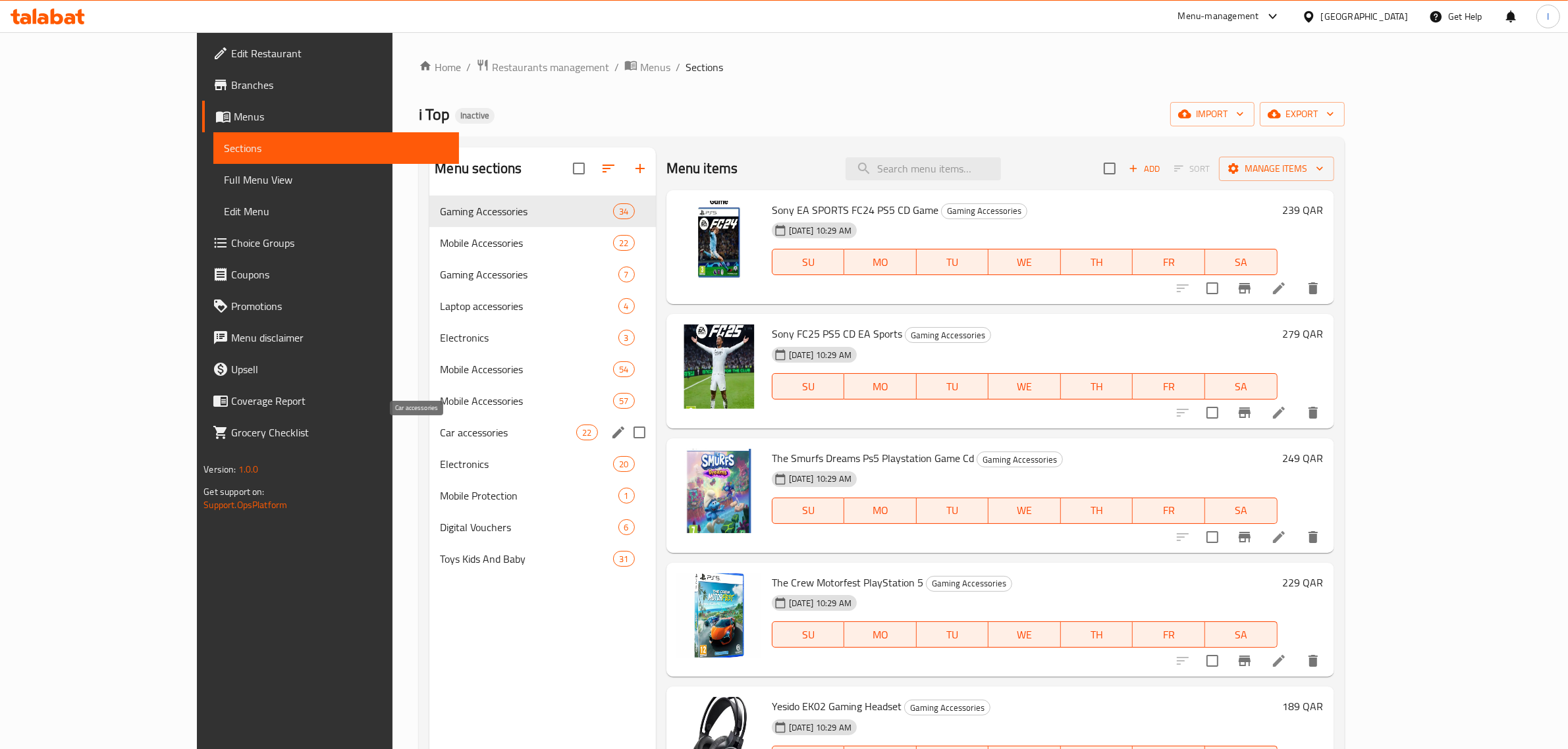
click at [440, 433] on span "Car accessories" at bounding box center [508, 433] width 136 height 16
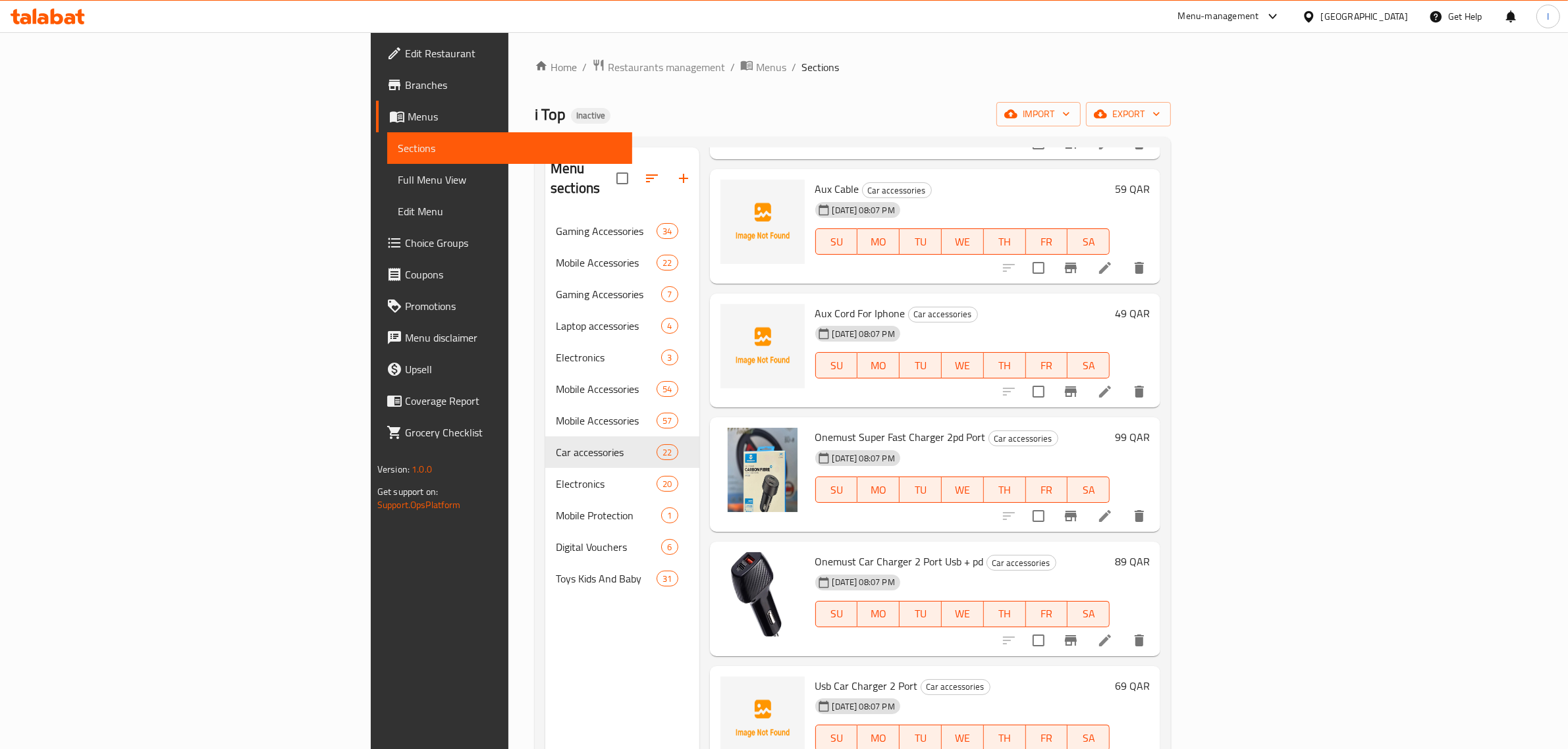
scroll to position [658, 0]
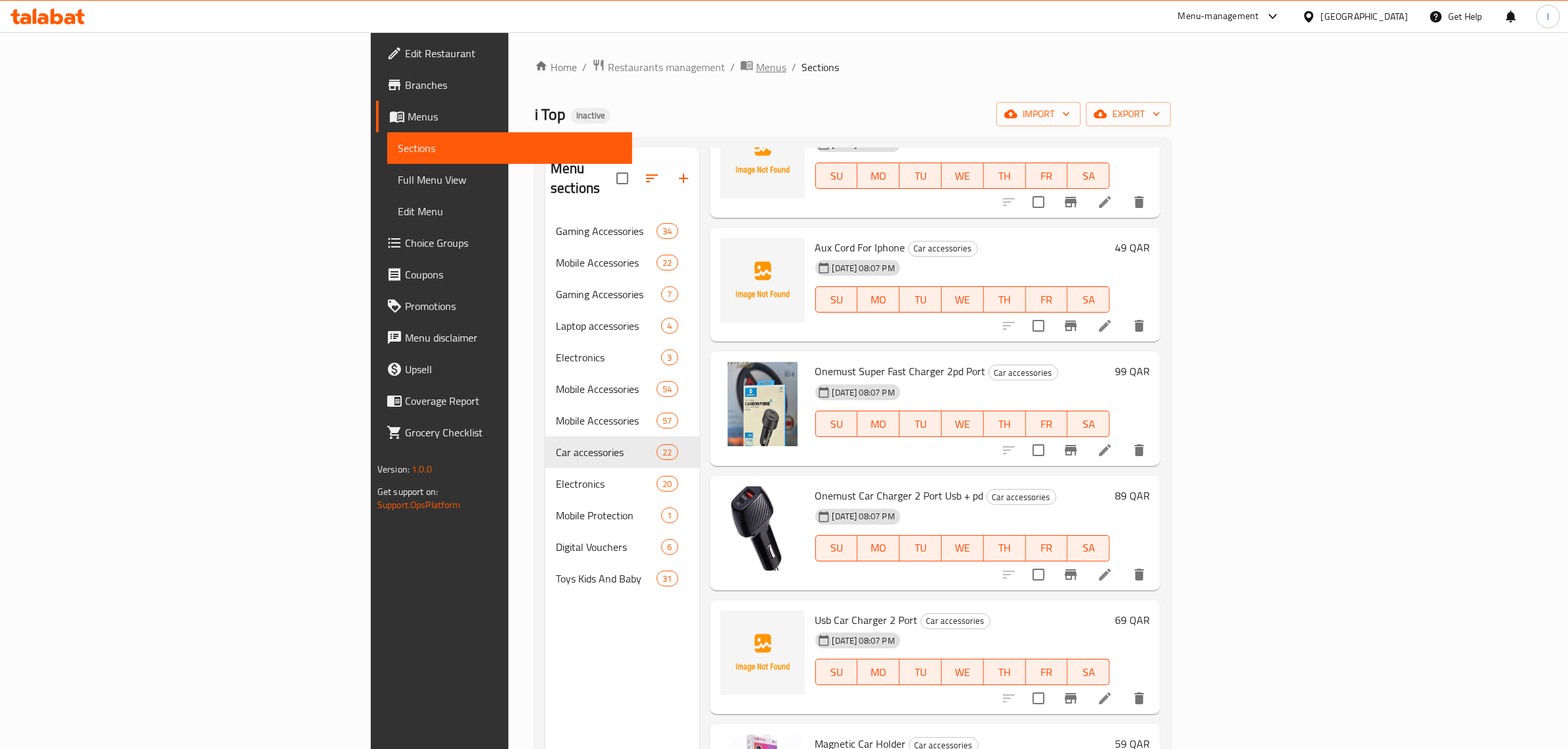
click at [756, 65] on span "Menus" at bounding box center [771, 67] width 30 height 16
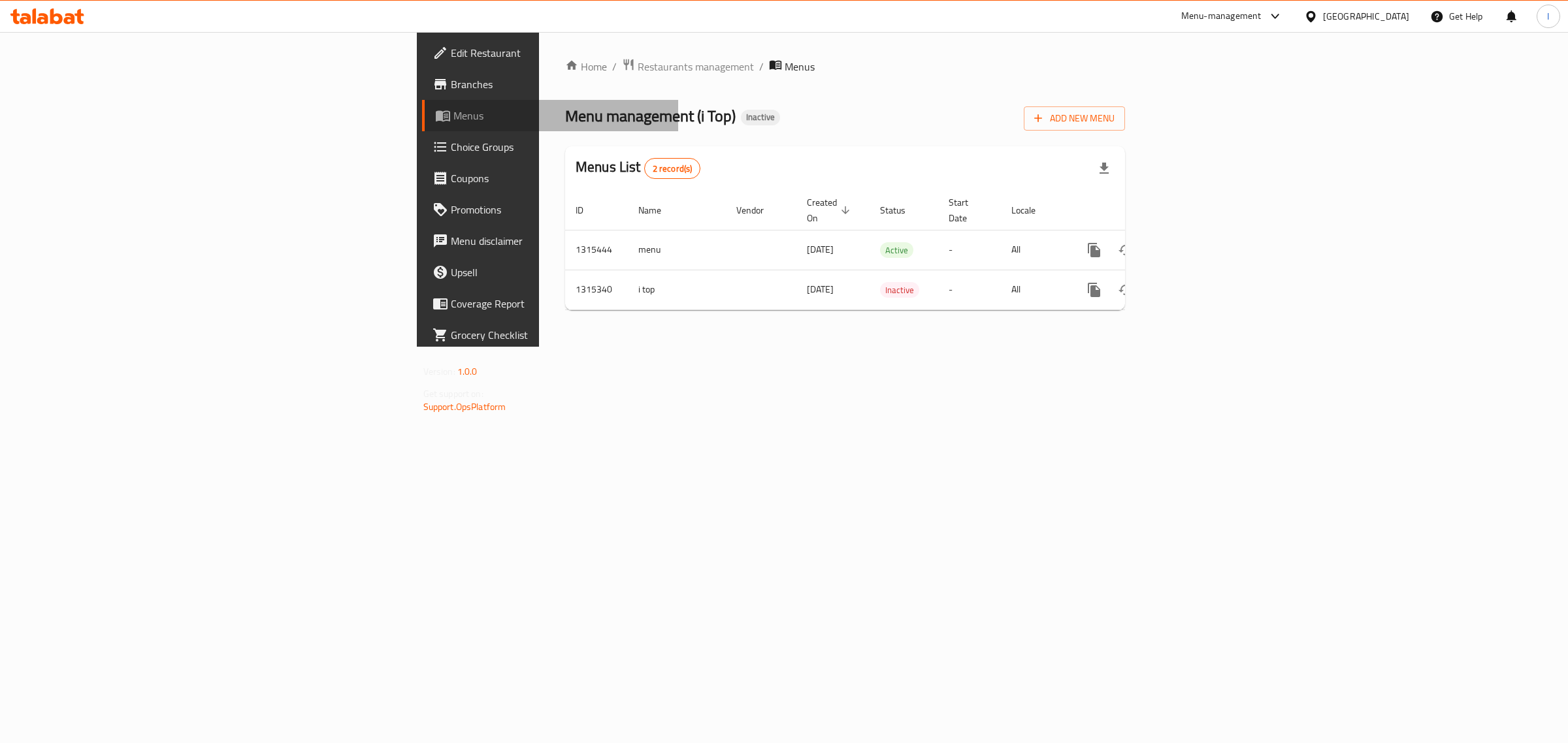
click at [453, 119] on span "Menus" at bounding box center [561, 115] width 215 height 16
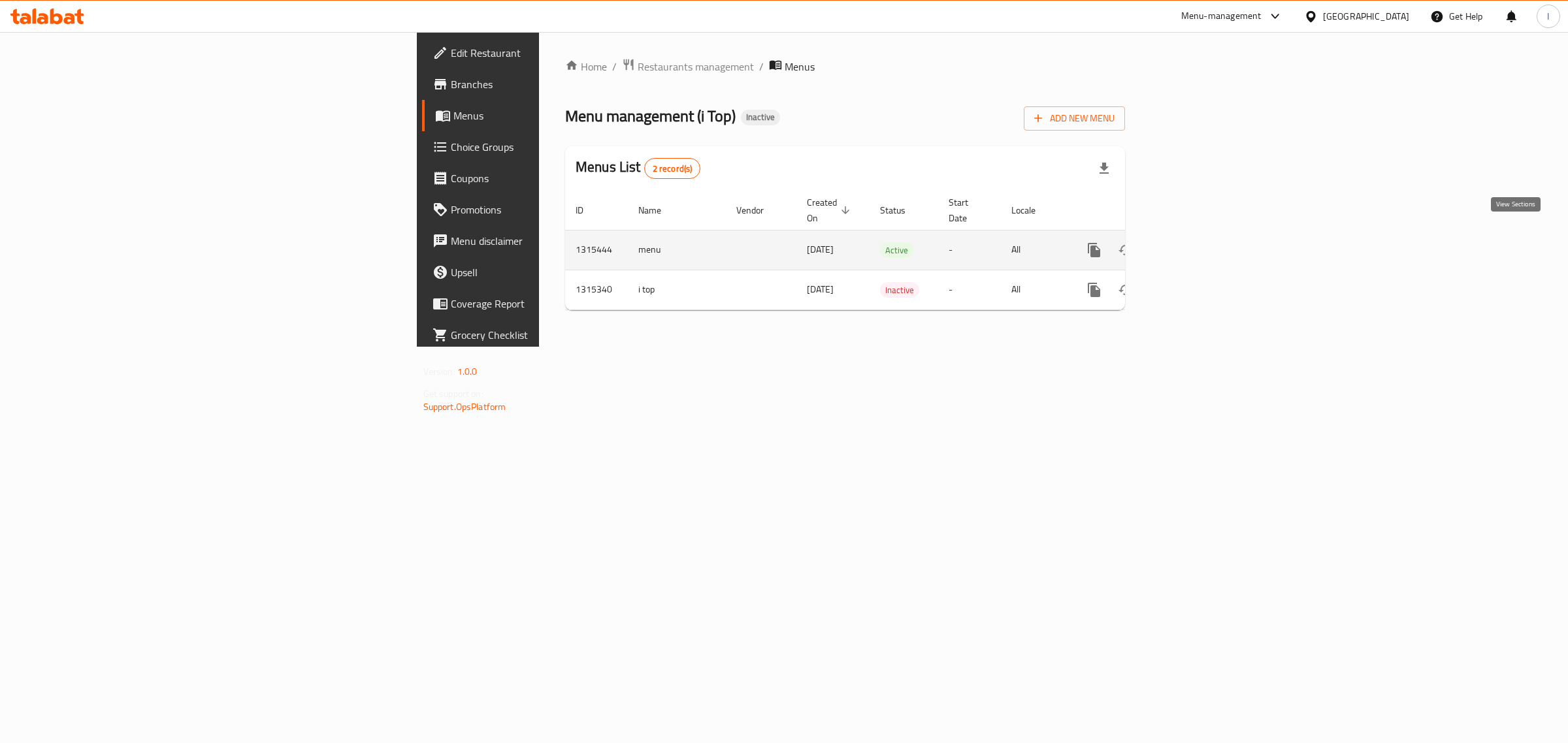
click at [1194, 244] on icon "enhanced table" at bounding box center [1188, 250] width 12 height 12
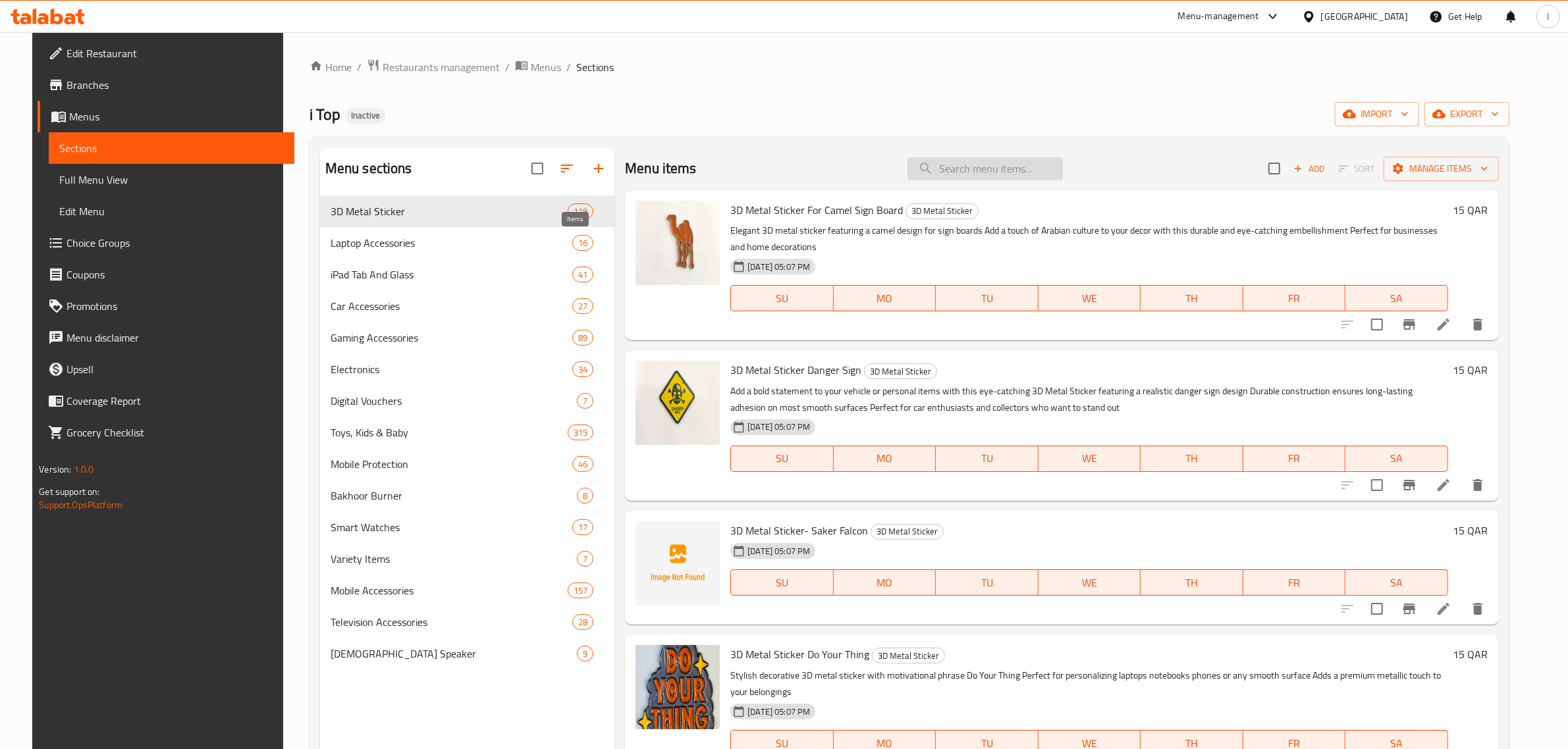
click at [983, 172] on input "search" at bounding box center [985, 169] width 155 height 23
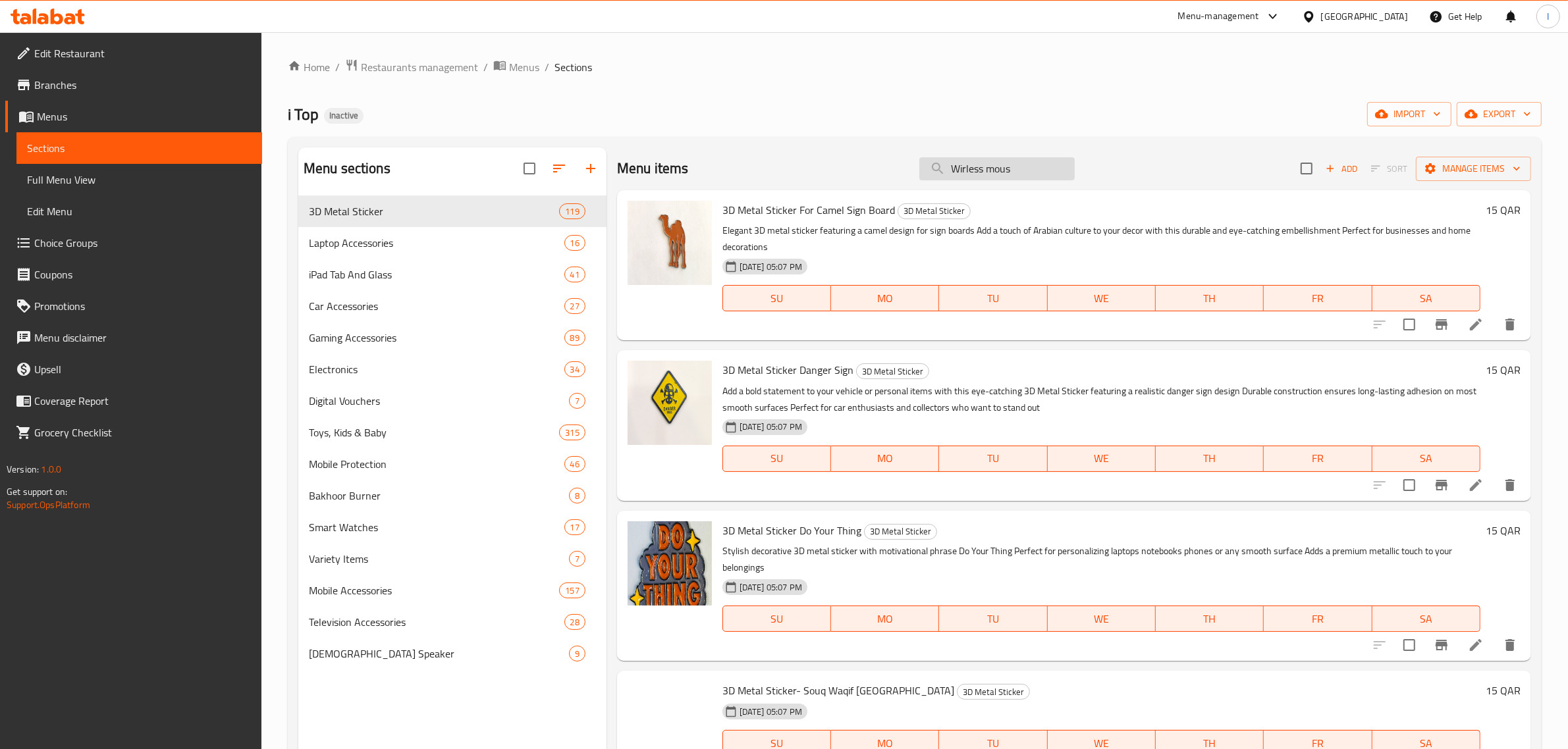
type input "Wirless mouse"
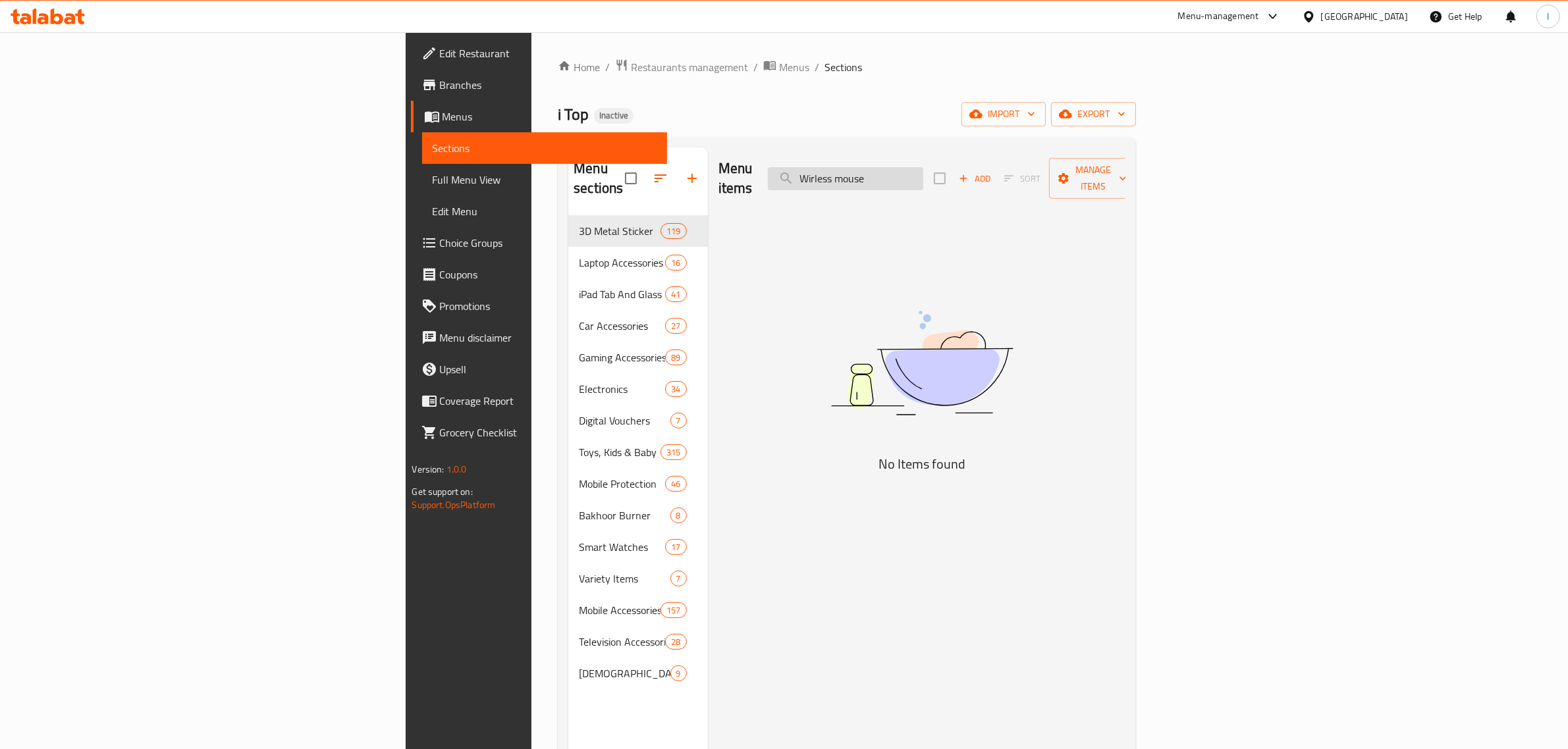
click at [923, 173] on input "Wirless mouse" at bounding box center [846, 179] width 155 height 23
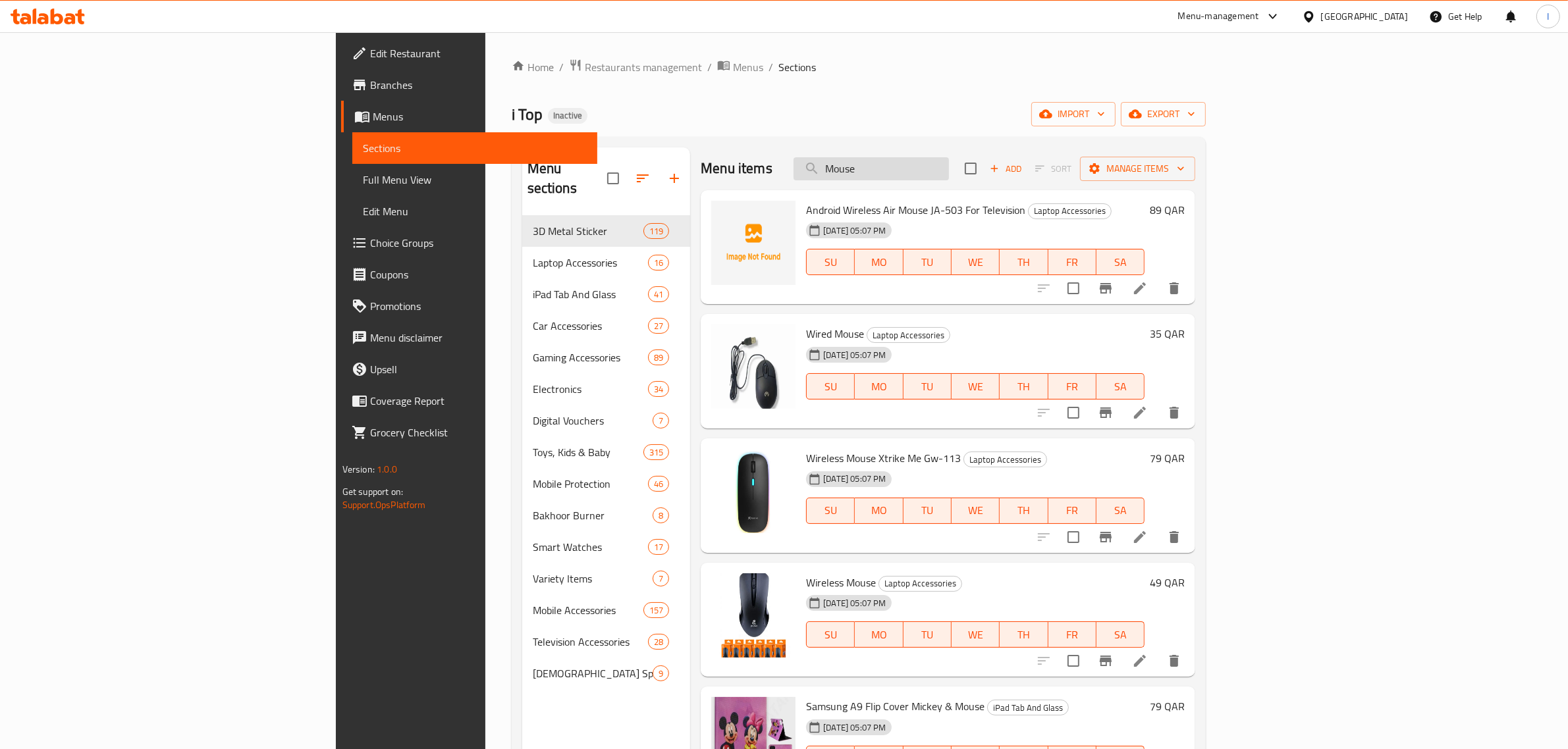
click at [949, 168] on input "Mouse" at bounding box center [871, 169] width 155 height 23
paste input "USB Speaker For Computer Or Tablet Device Or Cell Phon"
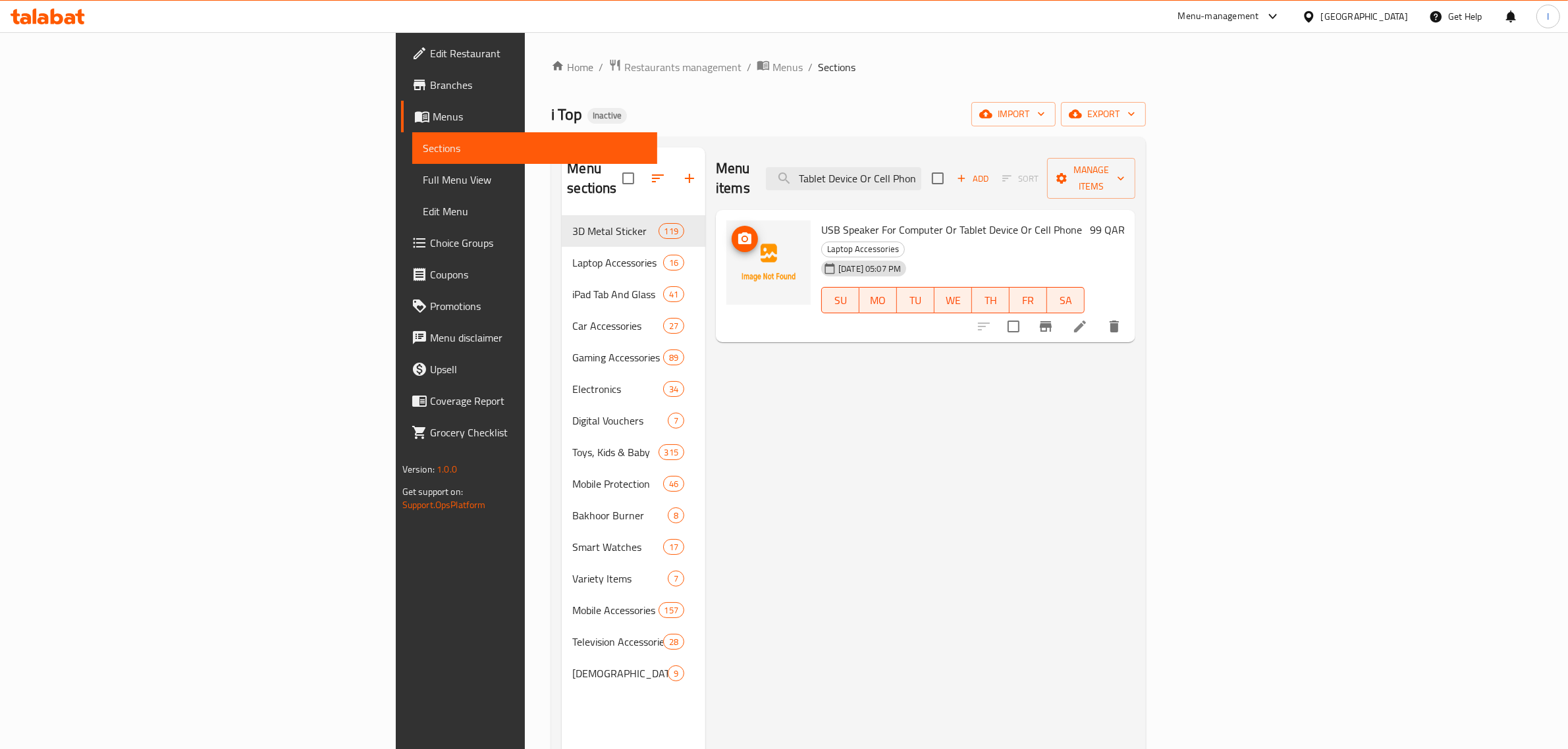
type input "USB Speaker For Computer Or Tablet Device Or Cell Phone"
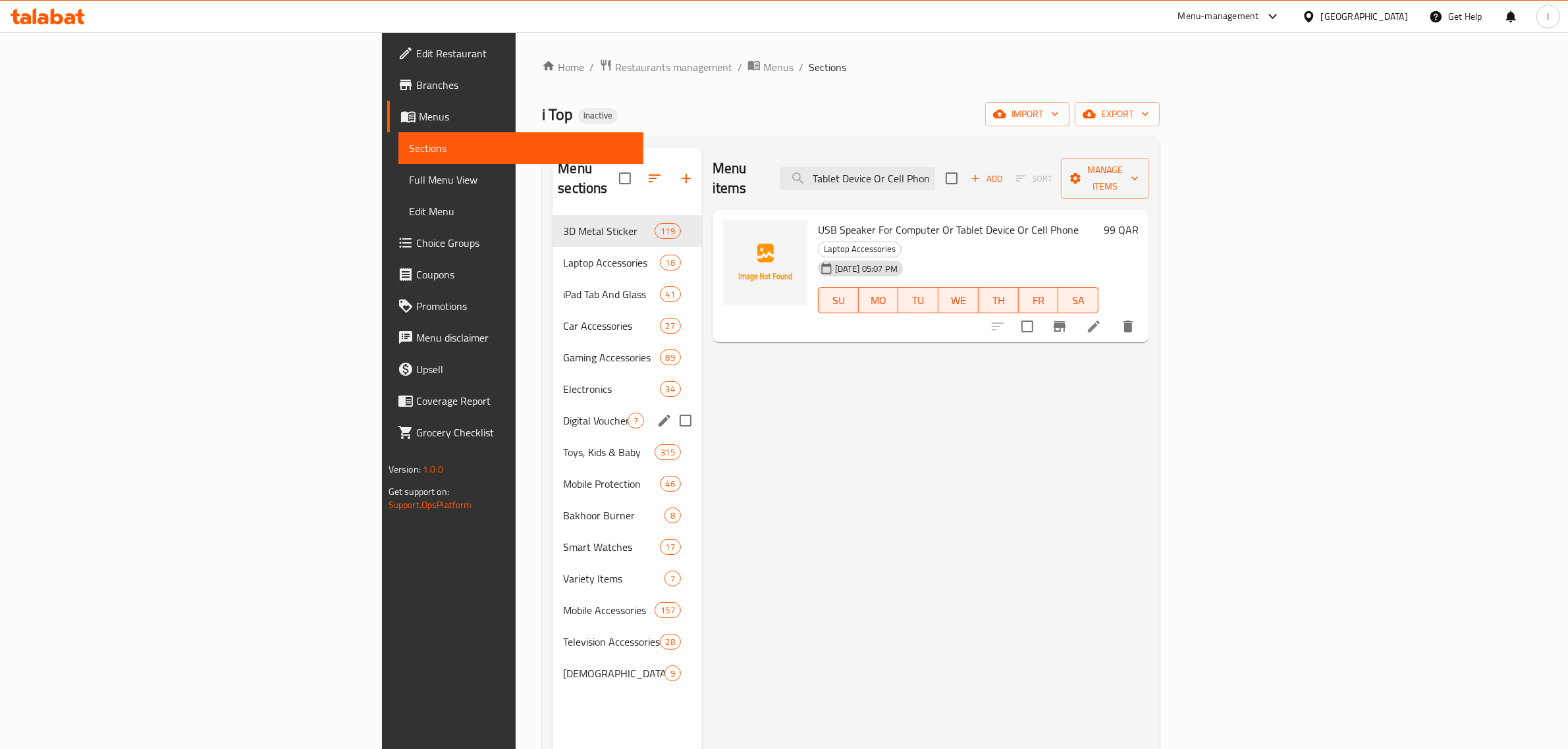
scroll to position [0, 0]
